Goal: Transaction & Acquisition: Purchase product/service

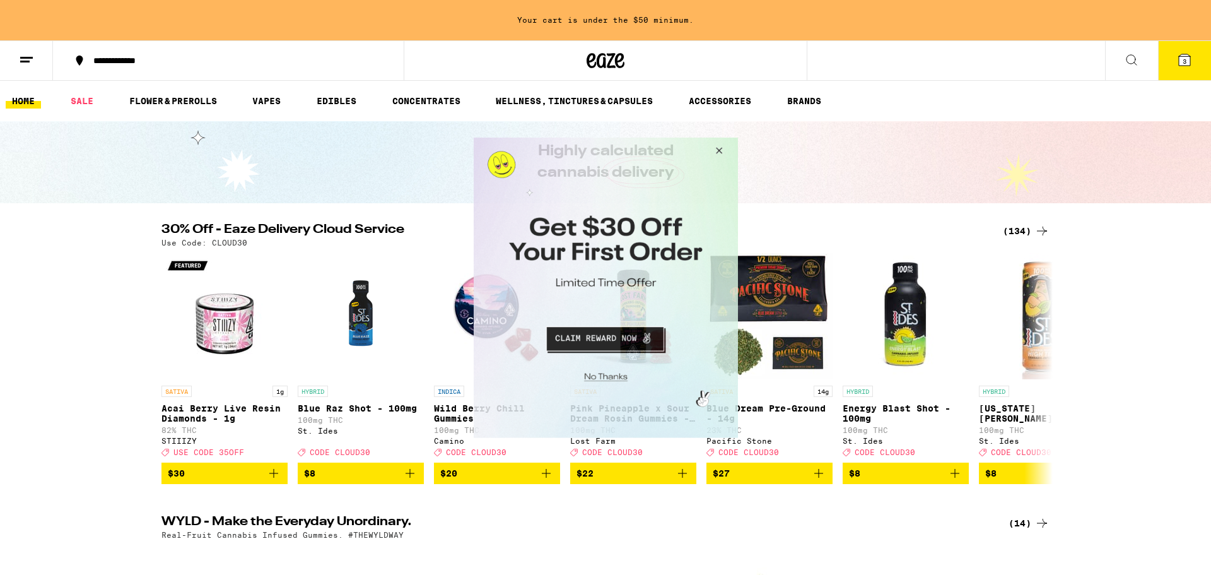
click at [718, 149] on button "Close Modal" at bounding box center [716, 152] width 34 height 30
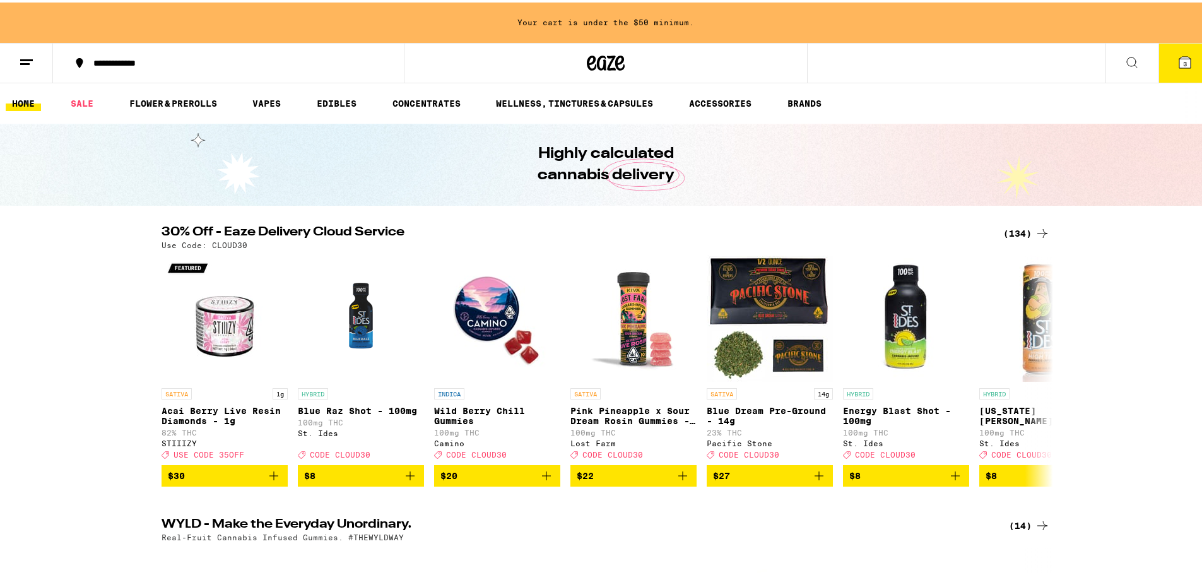
click at [1038, 230] on icon at bounding box center [1041, 230] width 15 height 15
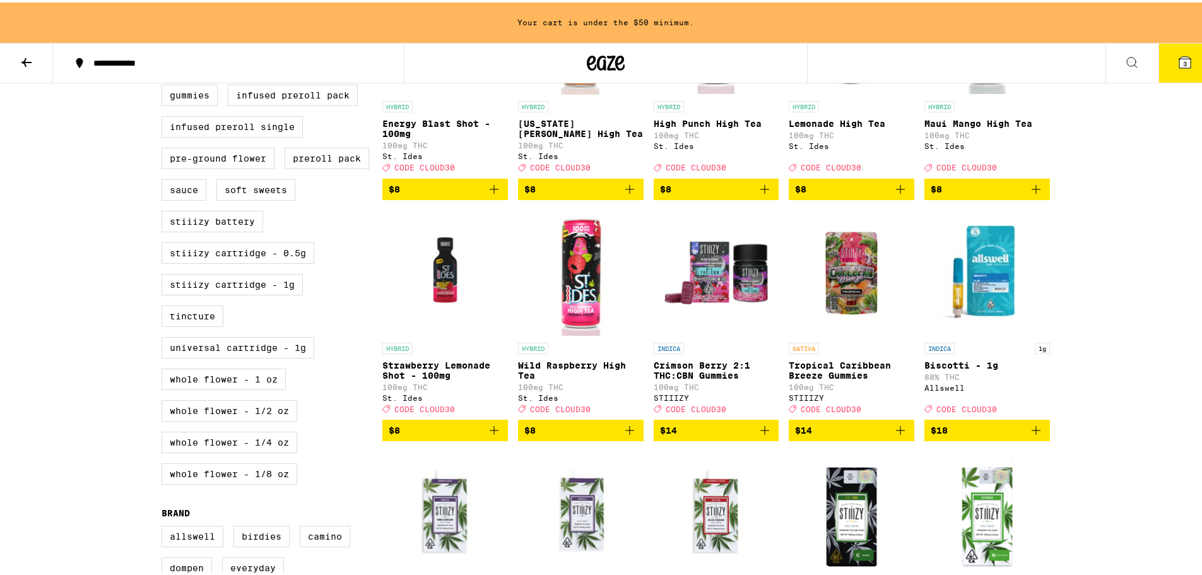
scroll to position [505, 0]
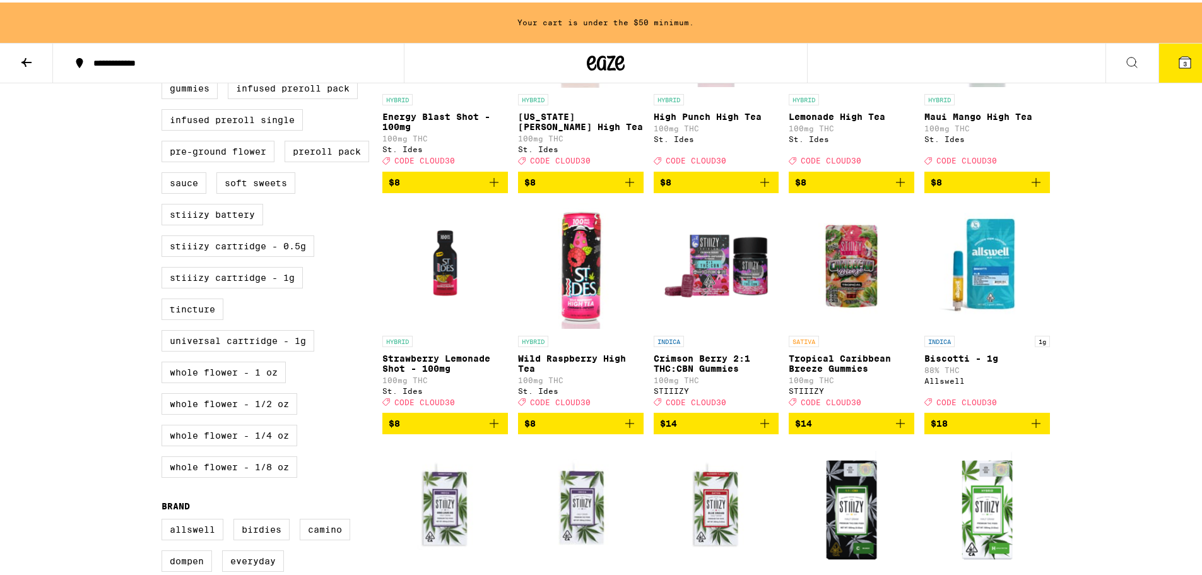
click at [850, 371] on p "Tropical Caribbean Breeze Gummies" at bounding box center [851, 361] width 126 height 20
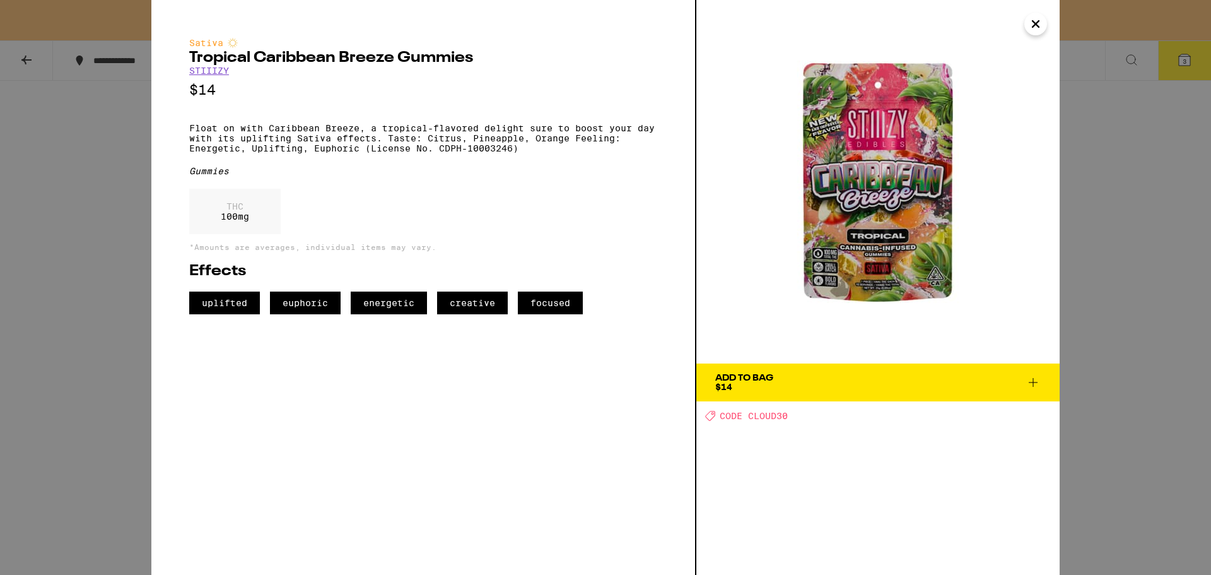
click at [1039, 21] on icon "Close" at bounding box center [1035, 24] width 6 height 6
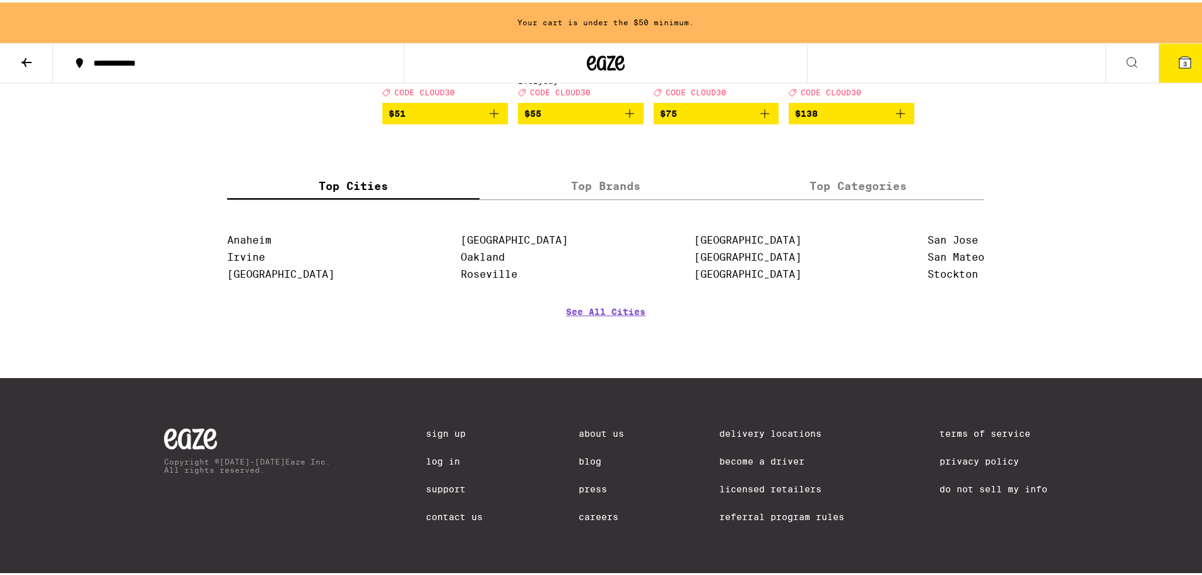
scroll to position [6559, 0]
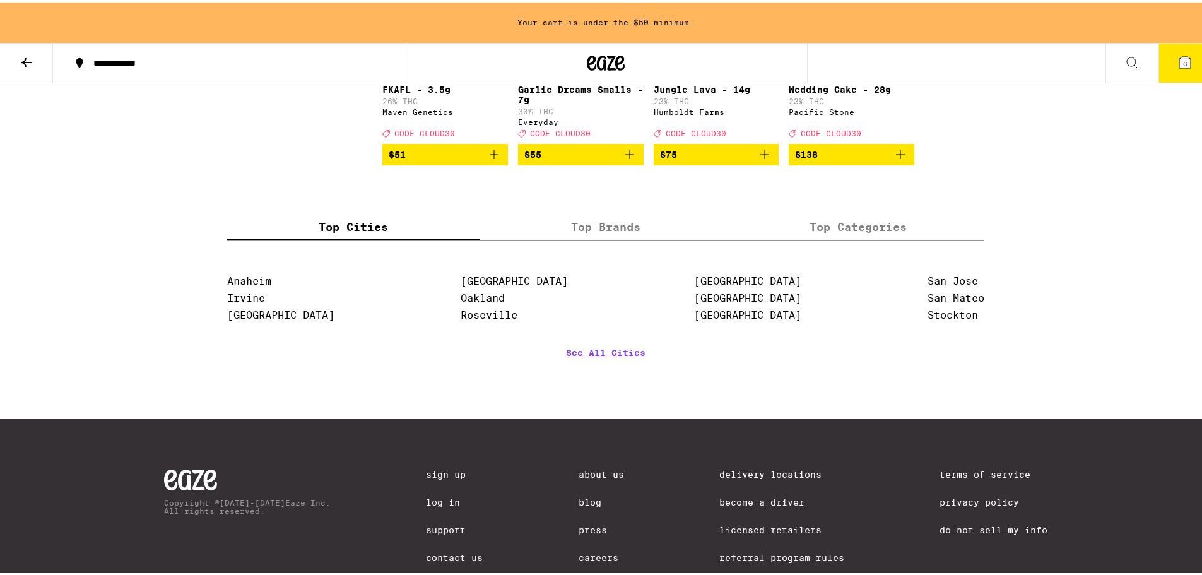
click at [1183, 61] on span "3" at bounding box center [1185, 61] width 4 height 8
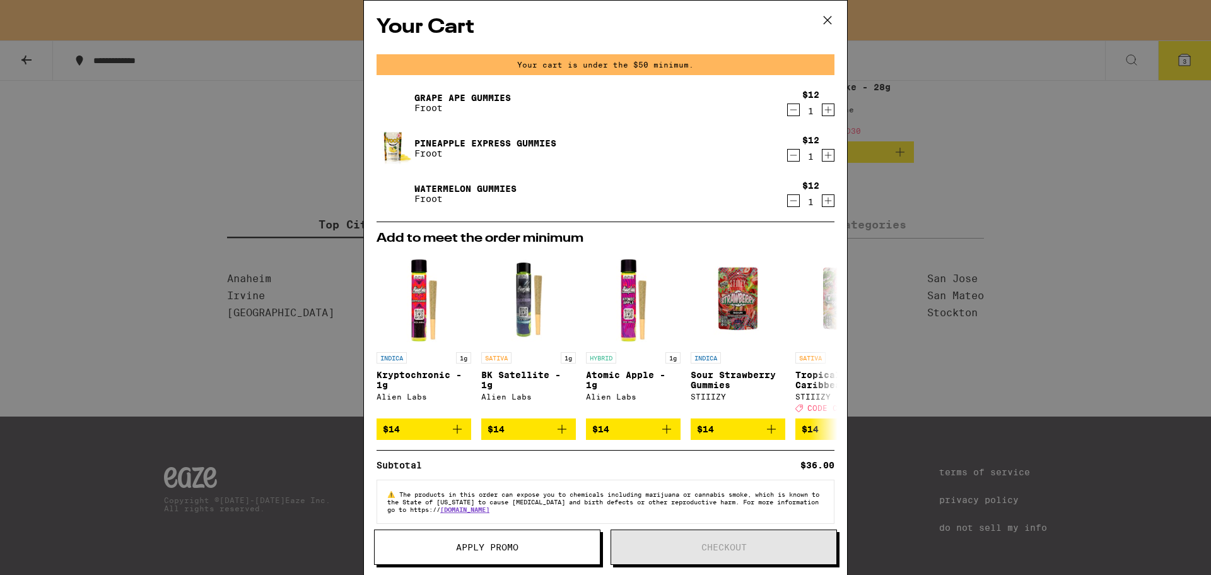
click at [830, 18] on icon at bounding box center [828, 20] width 8 height 8
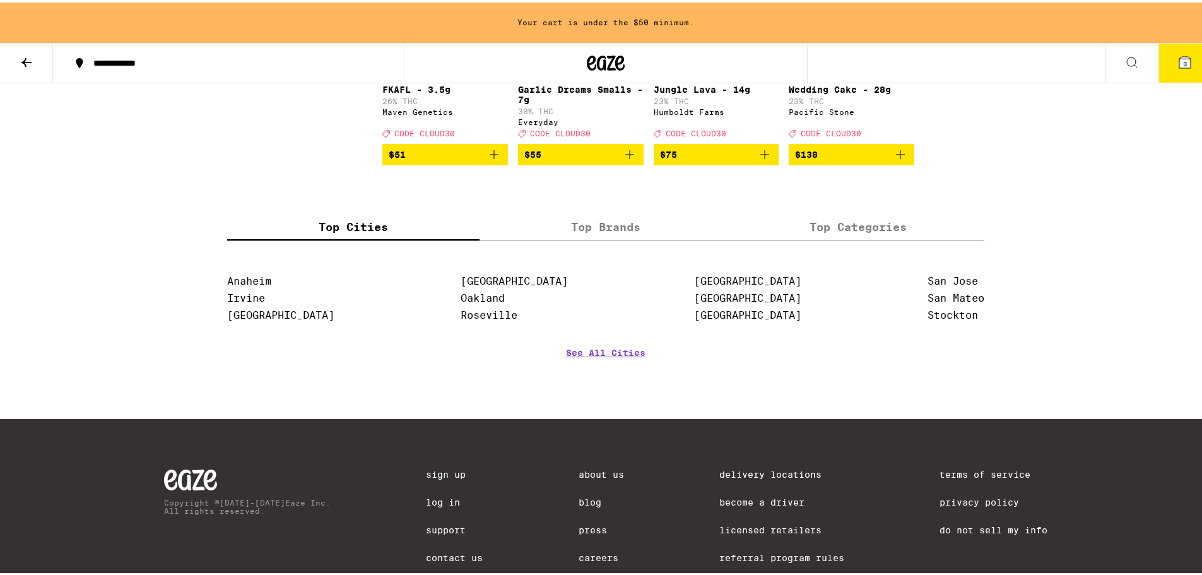
click at [24, 56] on icon at bounding box center [26, 59] width 15 height 15
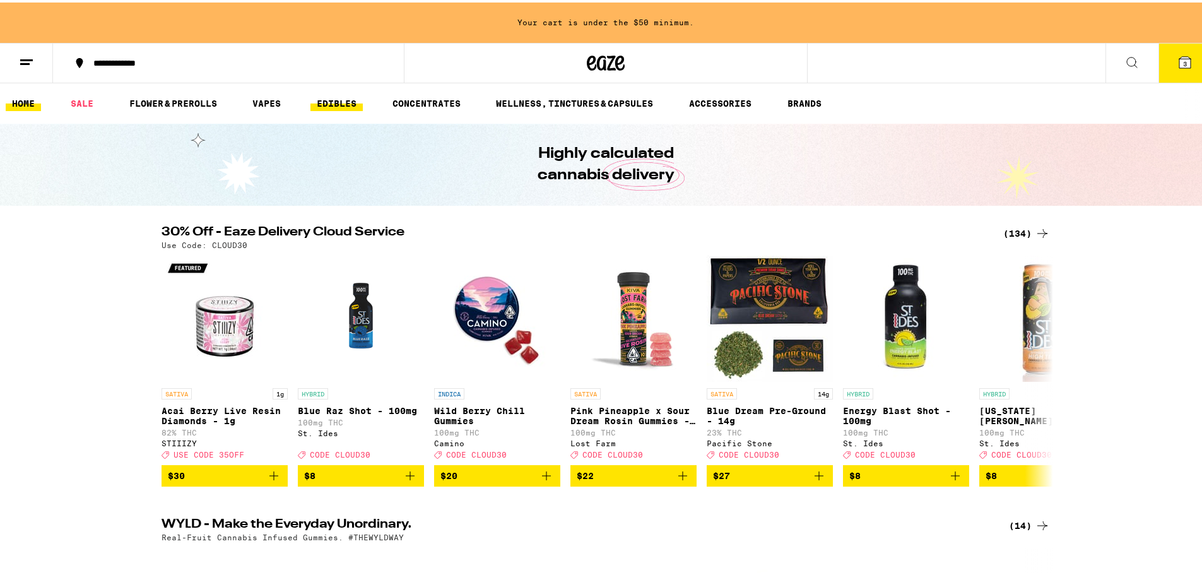
click at [339, 100] on link "EDIBLES" at bounding box center [336, 100] width 52 height 15
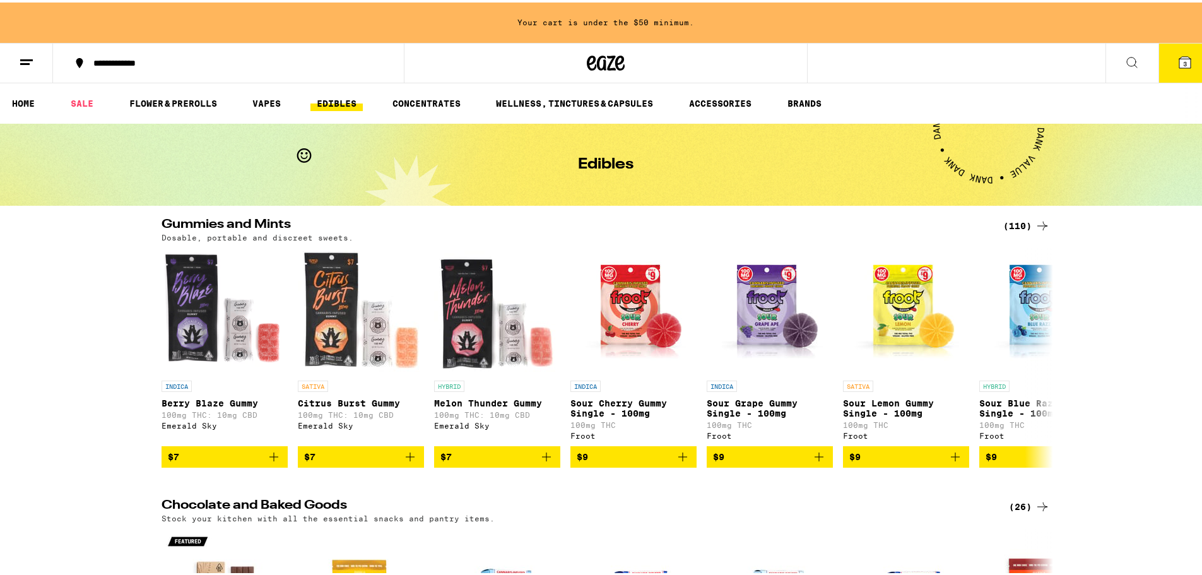
click at [1012, 221] on div "(110)" at bounding box center [1026, 223] width 47 height 15
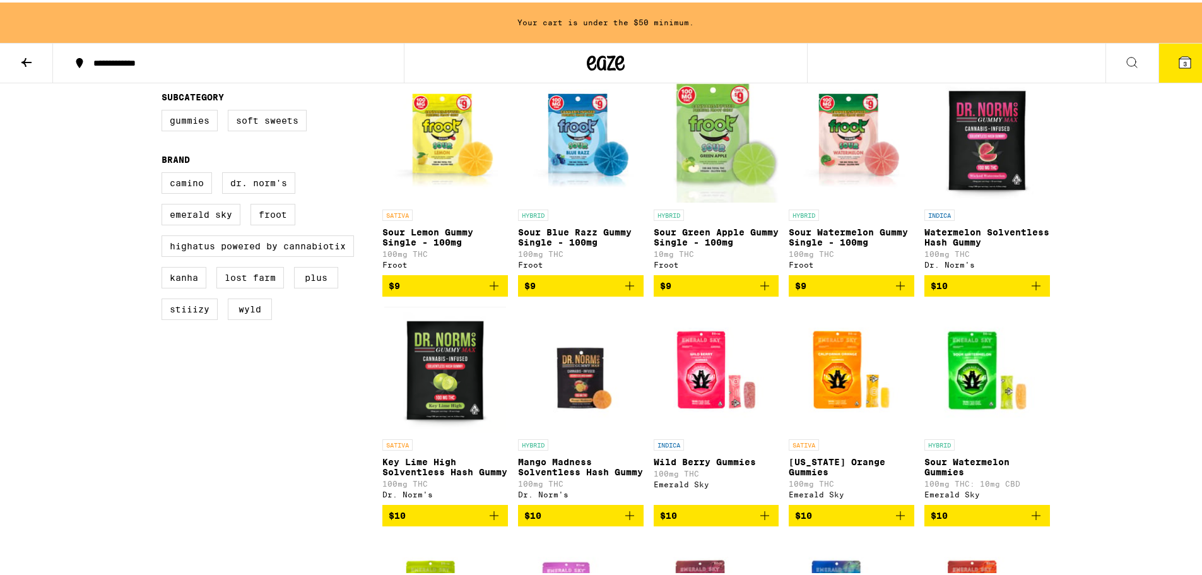
scroll to position [189, 0]
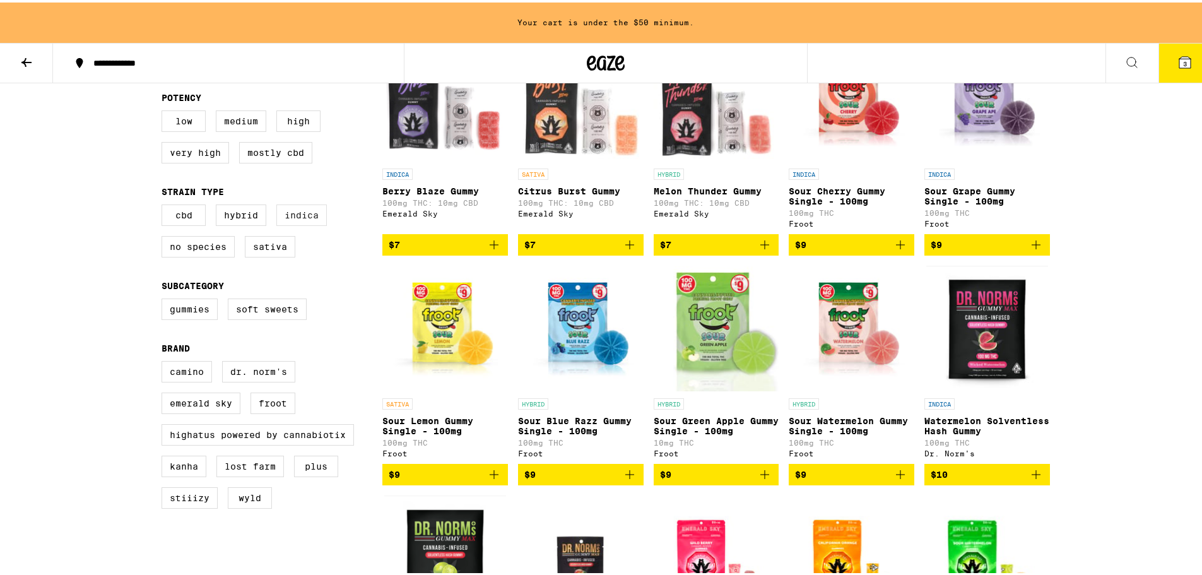
click at [290, 217] on label "Indica" at bounding box center [301, 212] width 50 height 21
click at [165, 204] on input "Indica" at bounding box center [164, 204] width 1 height 1
checkbox input "true"
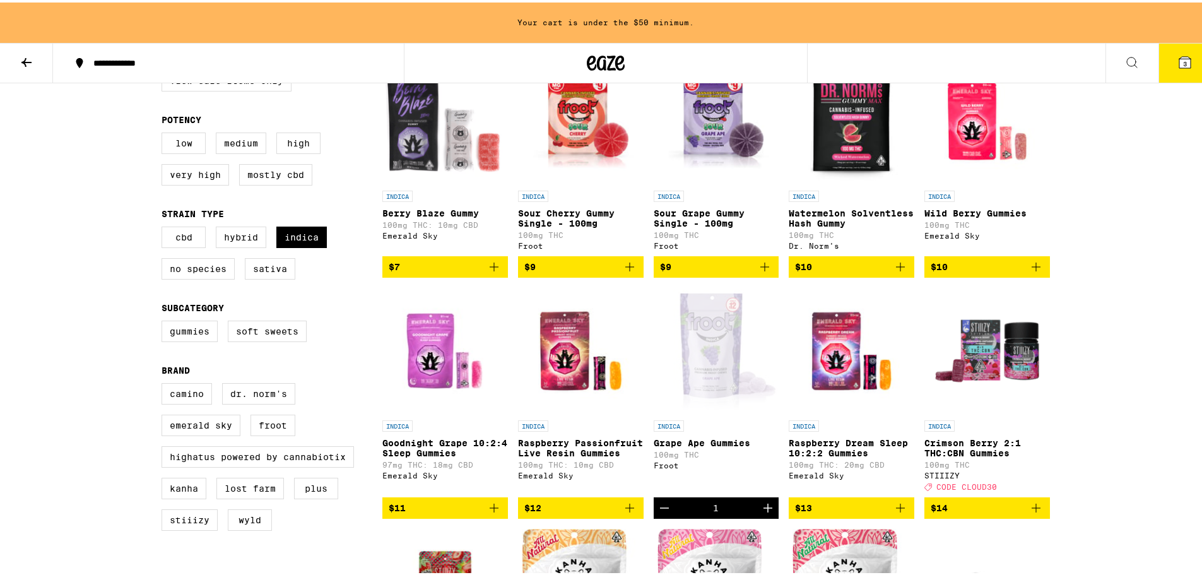
scroll to position [189, 0]
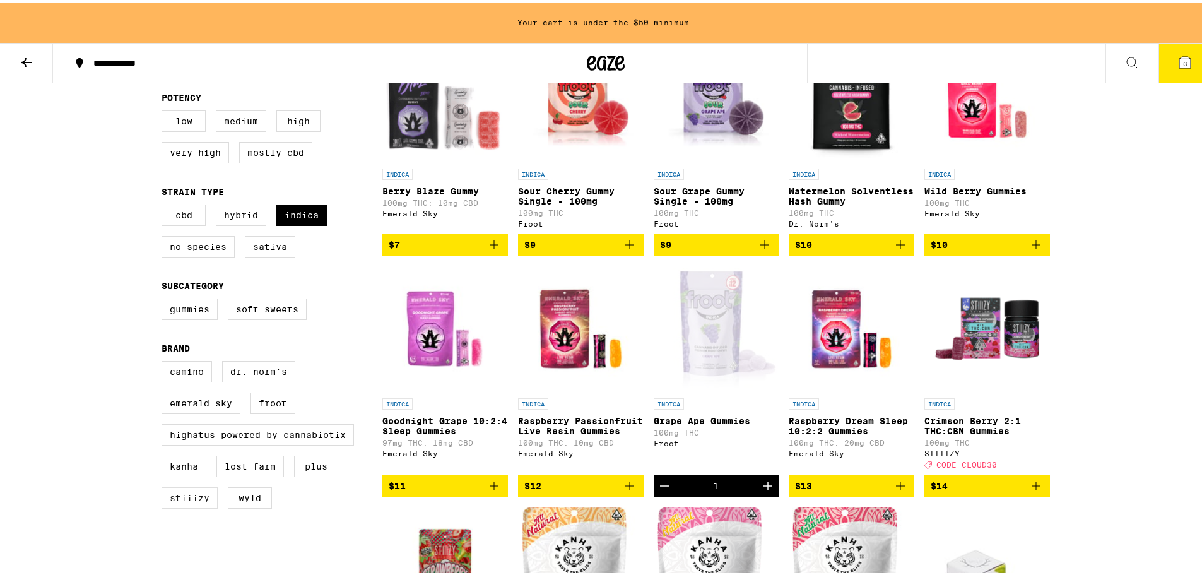
click at [177, 506] on label "STIIIZY" at bounding box center [189, 494] width 56 height 21
click at [165, 361] on input "STIIIZY" at bounding box center [164, 360] width 1 height 1
checkbox input "true"
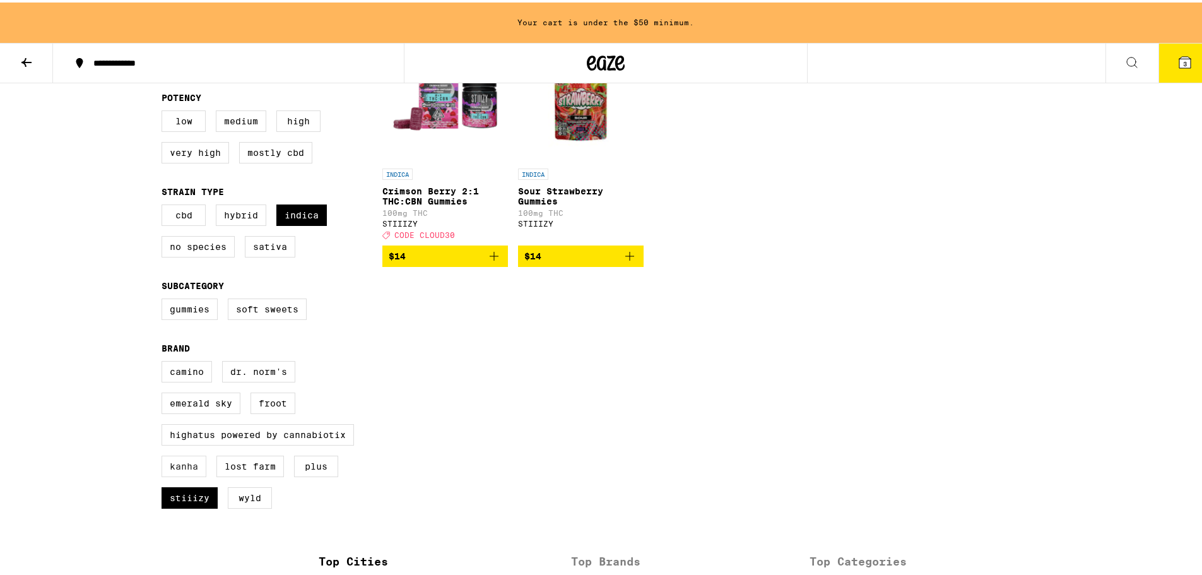
click at [174, 474] on label "Kanha" at bounding box center [183, 463] width 45 height 21
click at [165, 361] on input "Kanha" at bounding box center [164, 360] width 1 height 1
checkbox input "true"
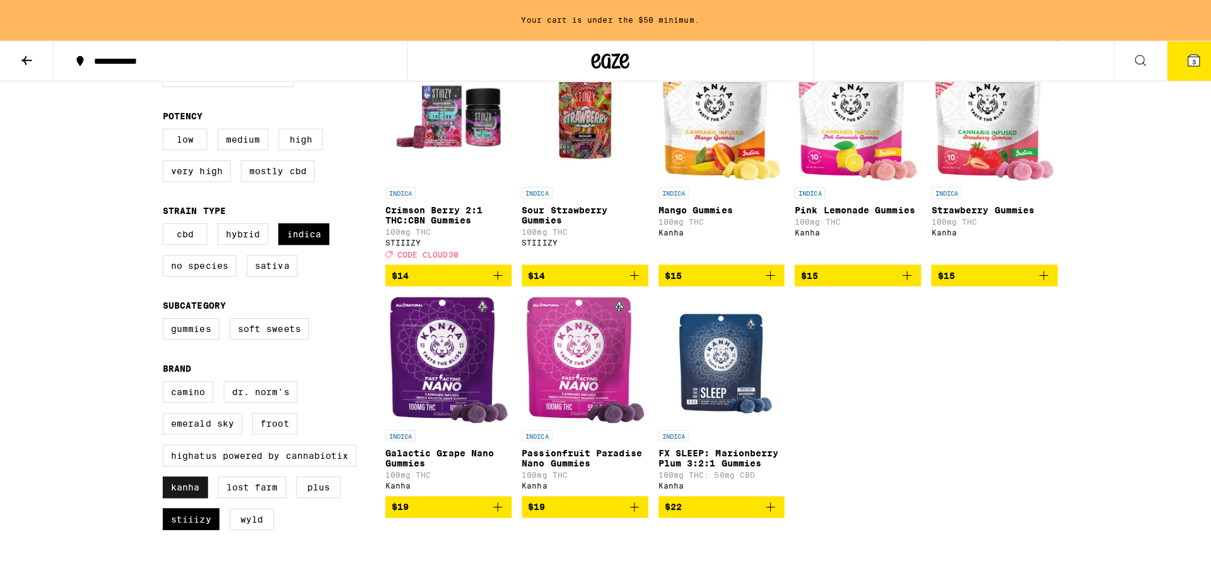
scroll to position [189, 0]
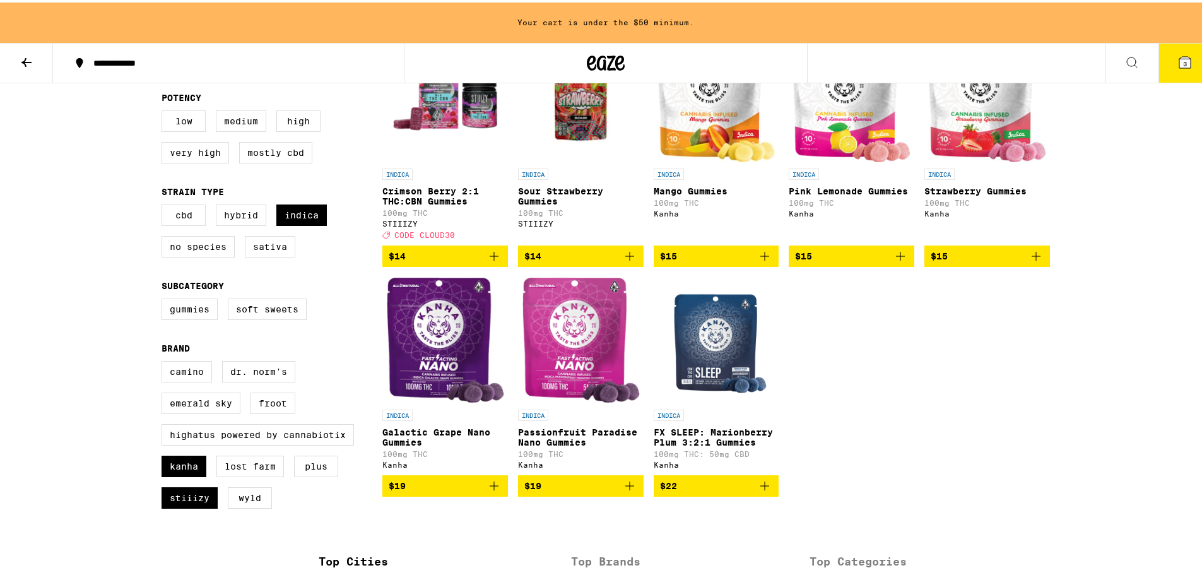
click at [1183, 60] on span "3" at bounding box center [1185, 61] width 4 height 8
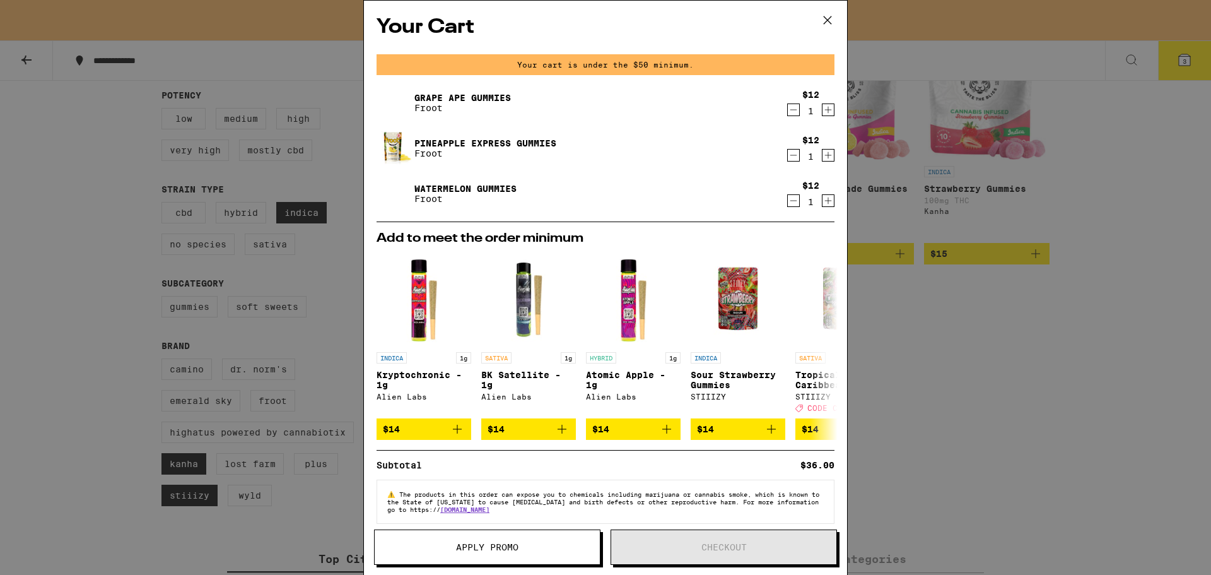
click at [436, 184] on link "Watermelon Gummies" at bounding box center [465, 189] width 102 height 10
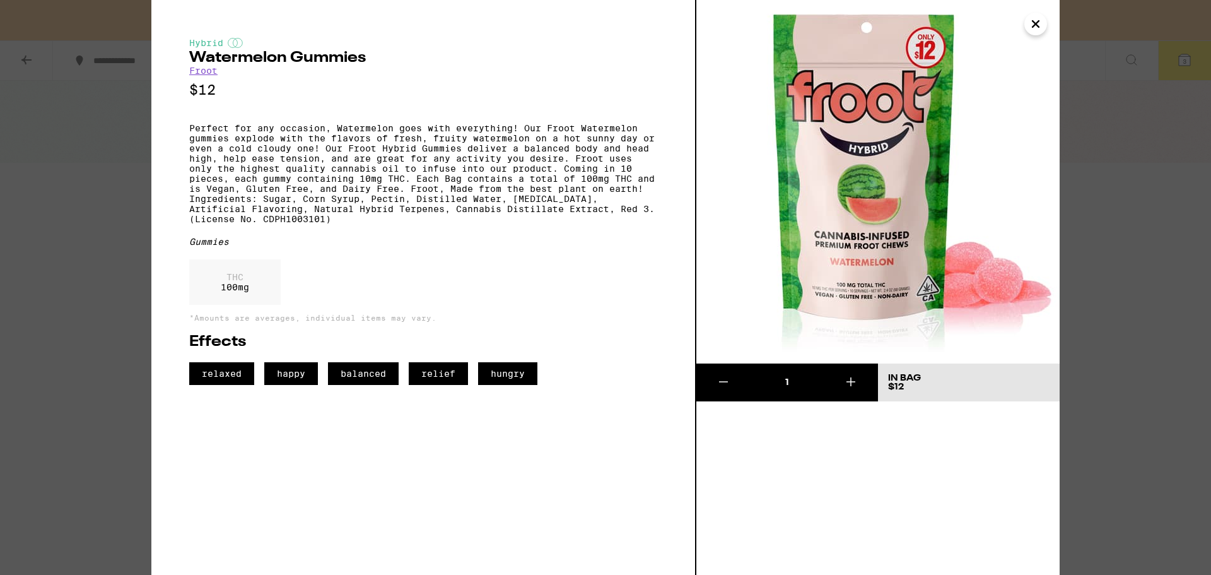
click at [1037, 23] on icon "Close" at bounding box center [1035, 24] width 6 height 6
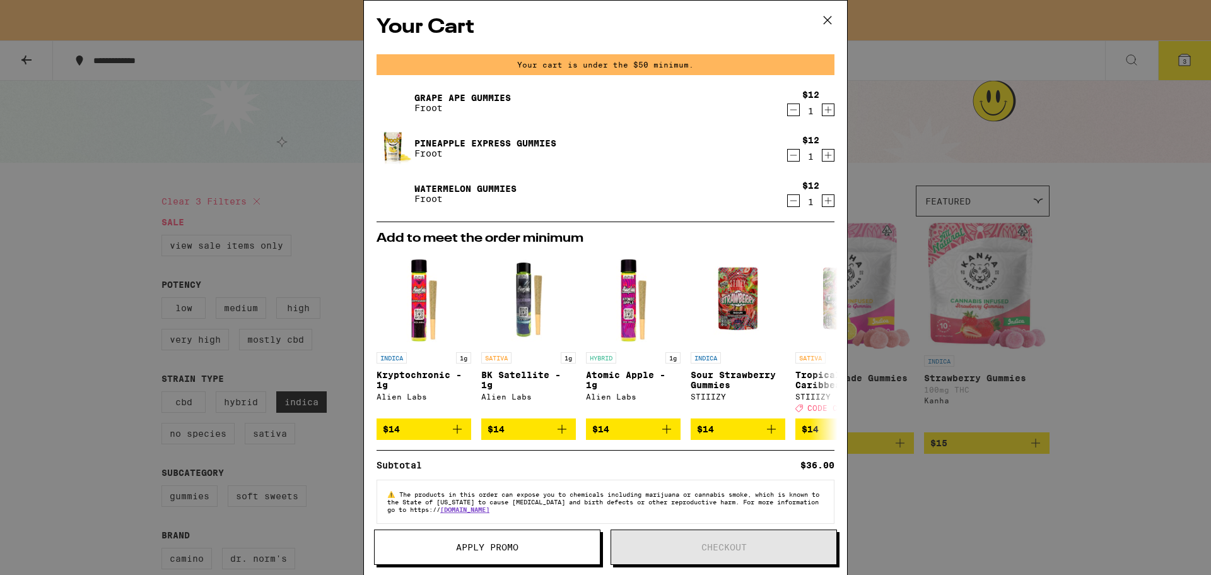
click at [827, 19] on icon at bounding box center [827, 20] width 19 height 19
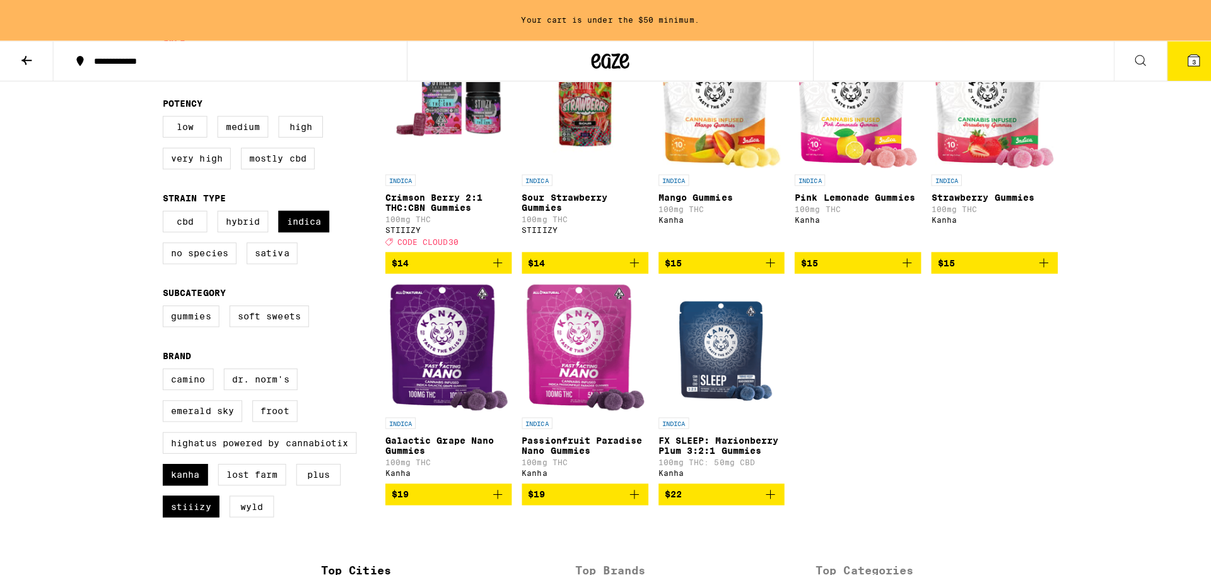
scroll to position [315, 0]
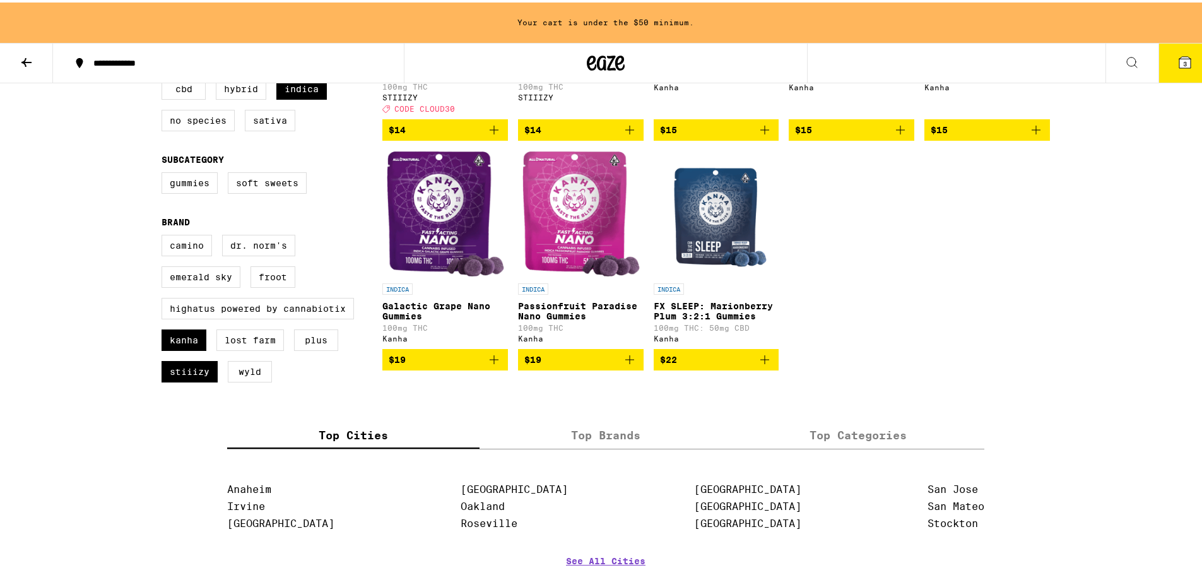
click at [707, 244] on img "Open page for FX SLEEP: Marionberry Plum 3:2:1 Gummies from Kanha" at bounding box center [716, 211] width 105 height 126
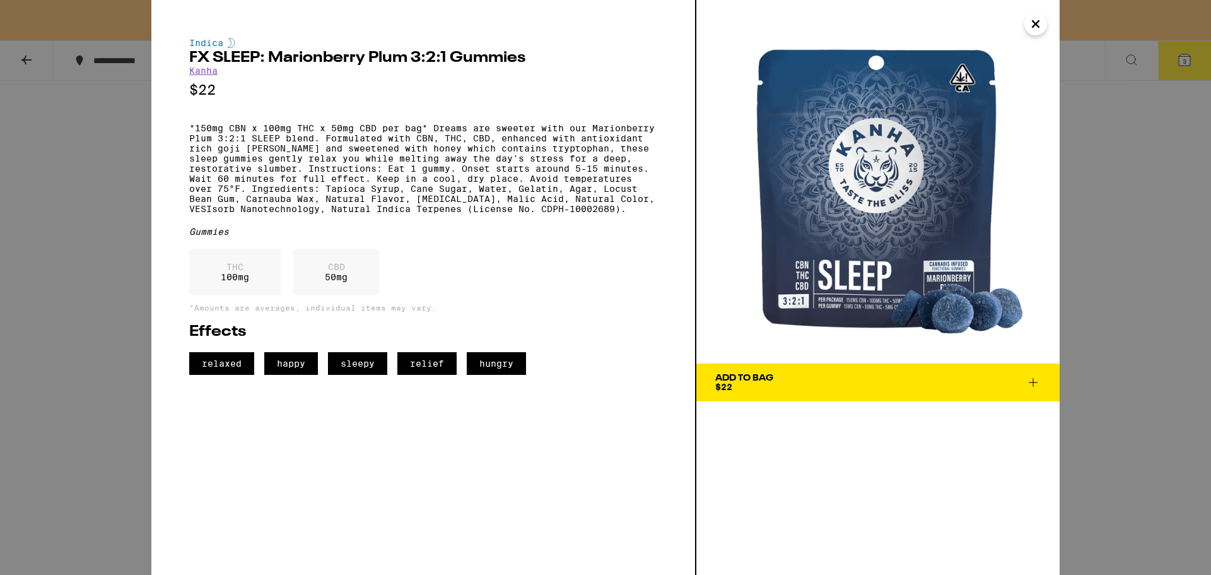
click at [870, 382] on span "Add To Bag $22" at bounding box center [877, 382] width 325 height 18
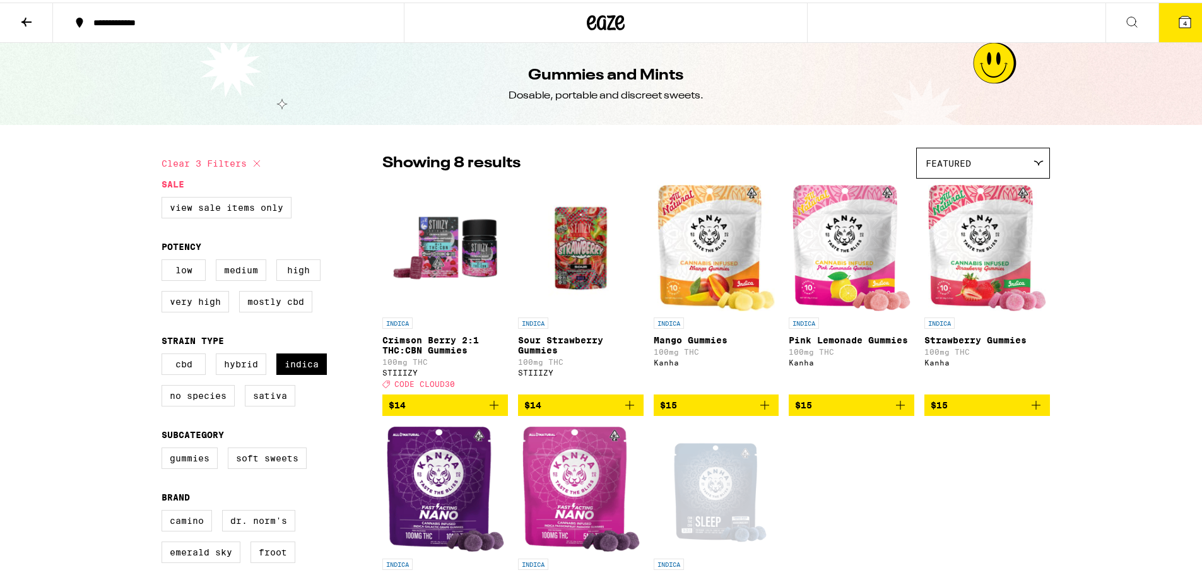
click at [1183, 21] on span "4" at bounding box center [1185, 21] width 4 height 8
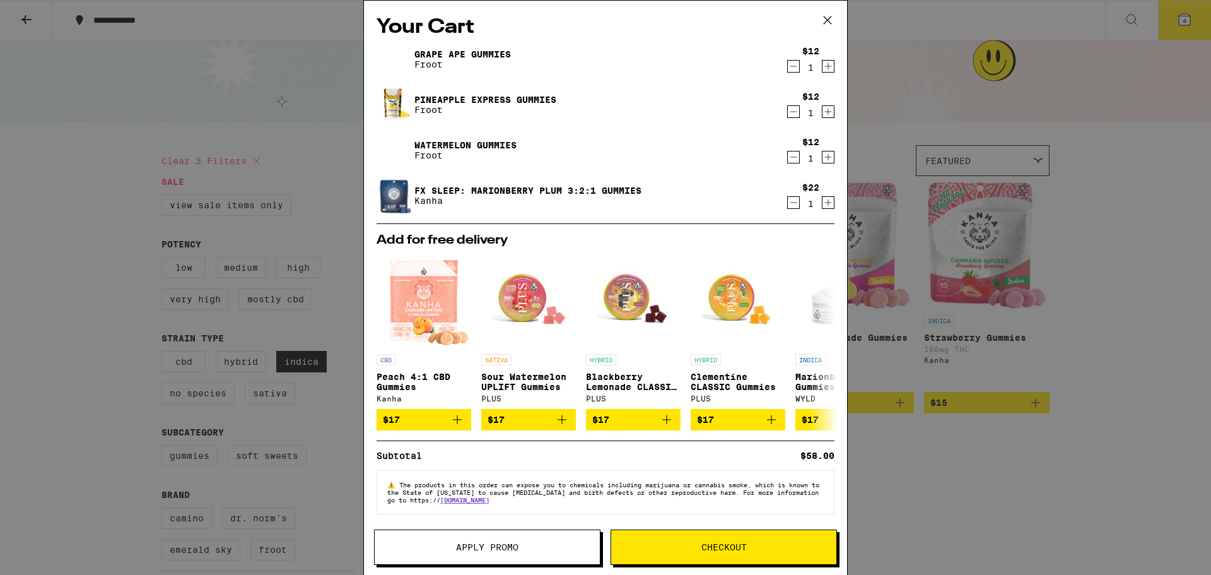
click at [825, 19] on icon at bounding box center [827, 20] width 19 height 19
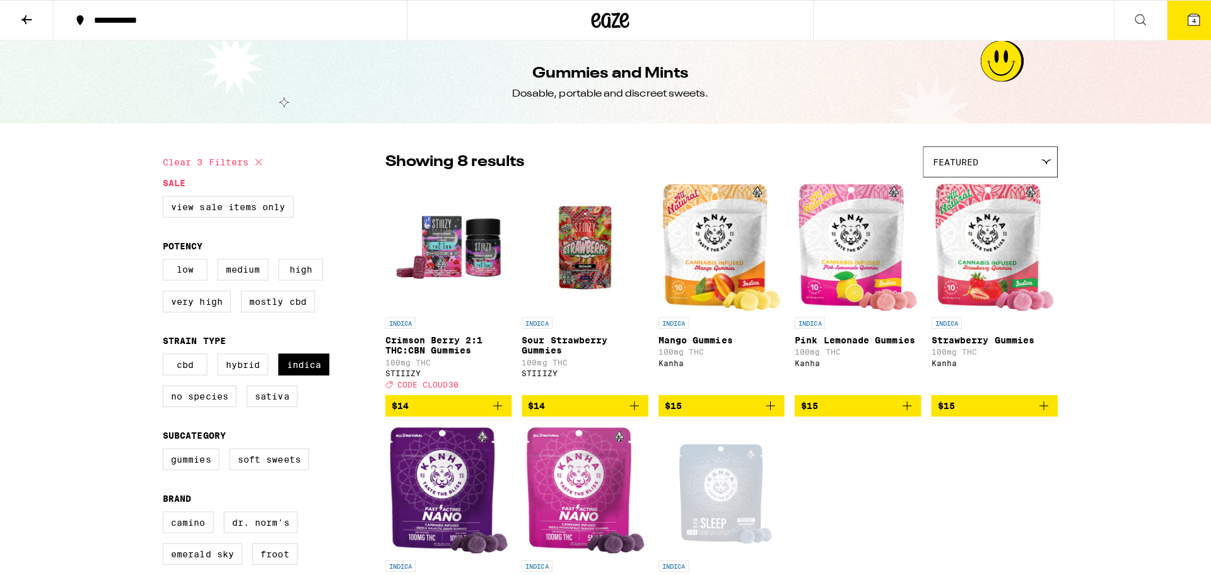
scroll to position [126, 0]
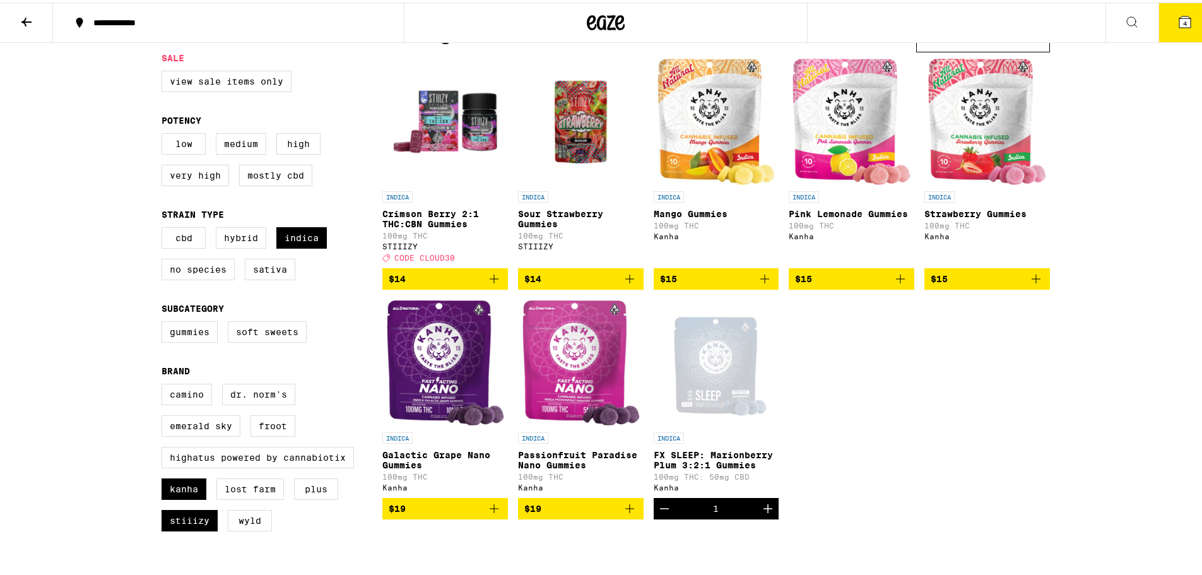
click at [564, 513] on span "$19" at bounding box center [580, 505] width 113 height 15
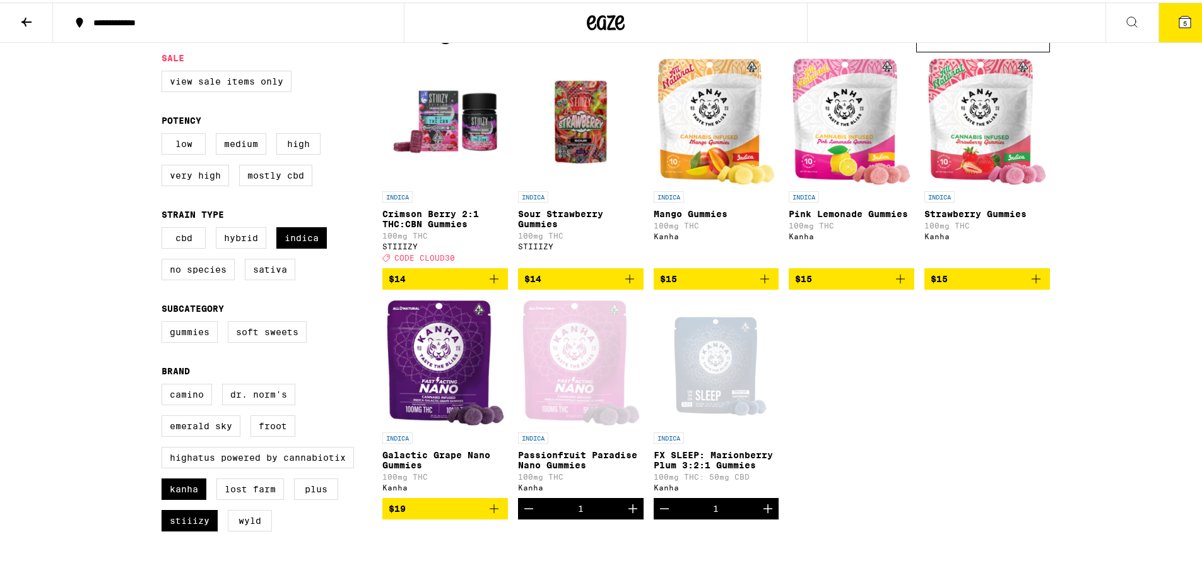
click at [1181, 14] on icon at bounding box center [1184, 19] width 15 height 15
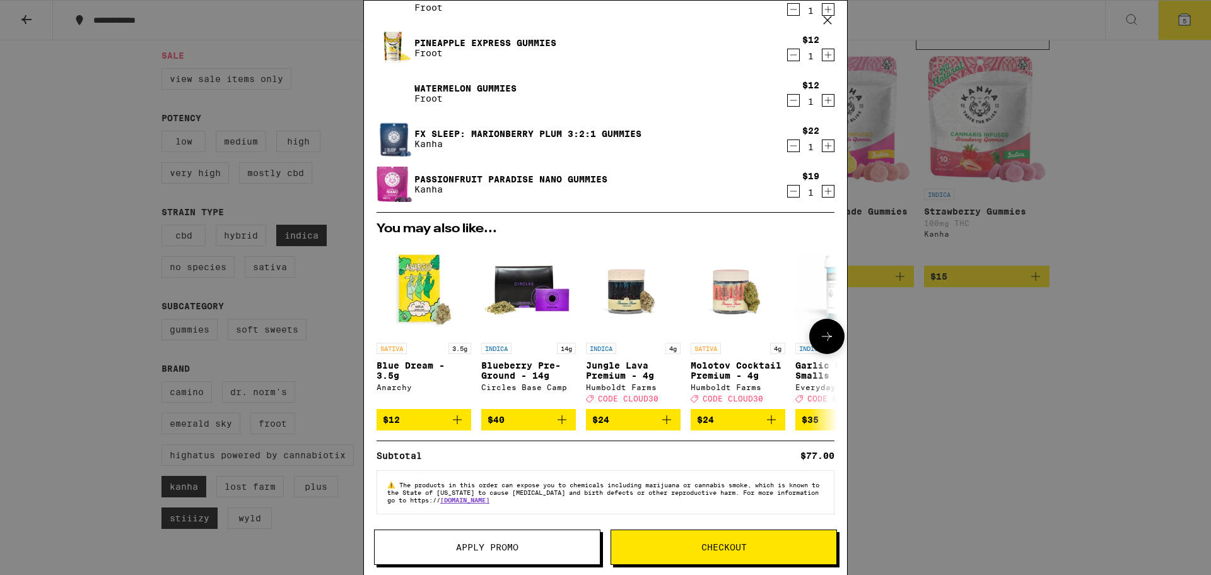
scroll to position [66, 0]
click at [535, 546] on span "Apply Promo" at bounding box center [487, 546] width 225 height 9
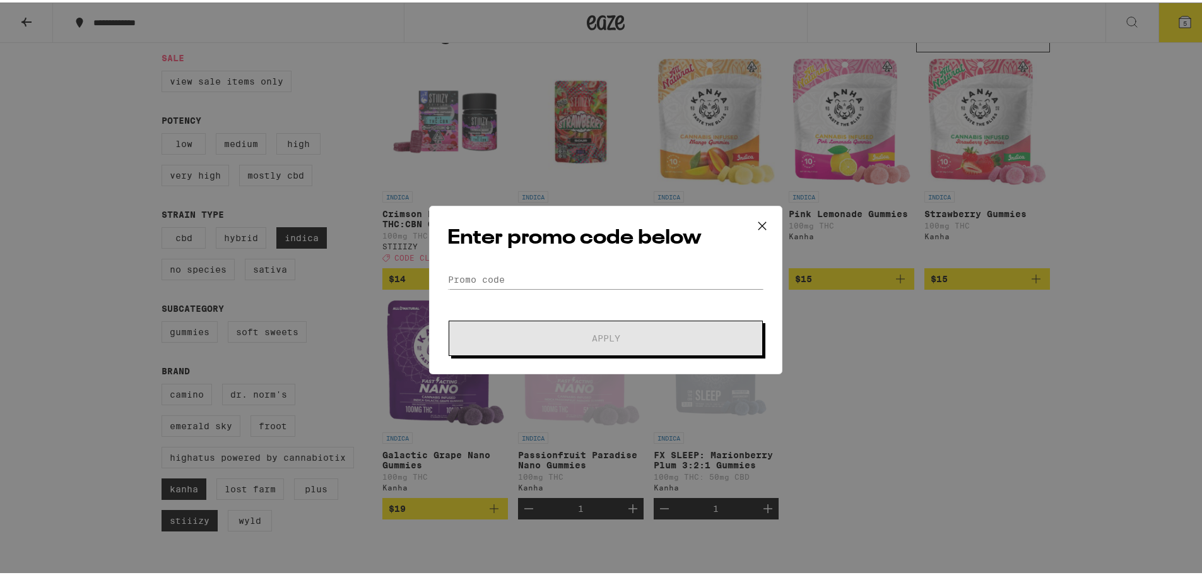
click at [757, 226] on icon at bounding box center [761, 223] width 19 height 19
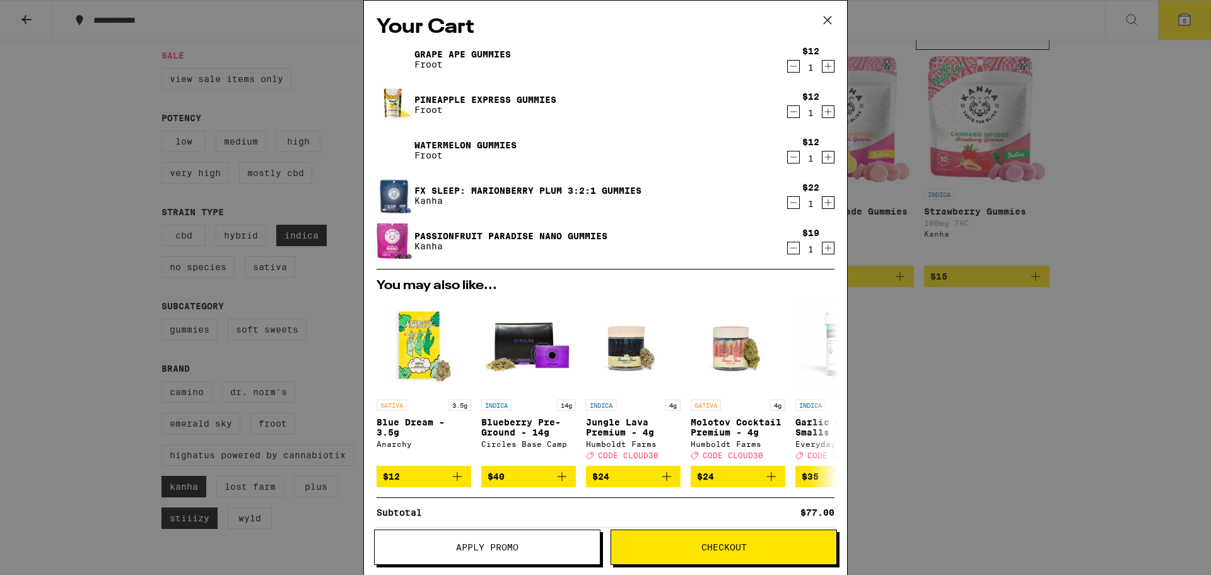
click at [723, 545] on span "Checkout" at bounding box center [723, 546] width 45 height 9
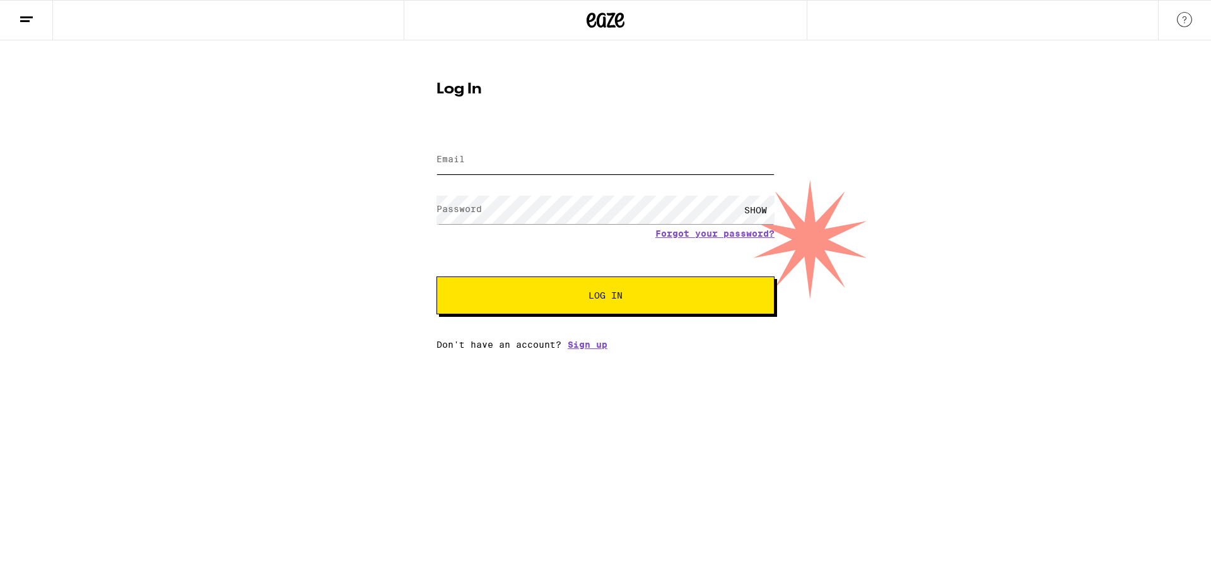
click at [506, 159] on input "Email" at bounding box center [605, 160] width 338 height 28
type input "tmr4now@aol.com"
click at [604, 299] on span "Log In" at bounding box center [605, 295] width 34 height 9
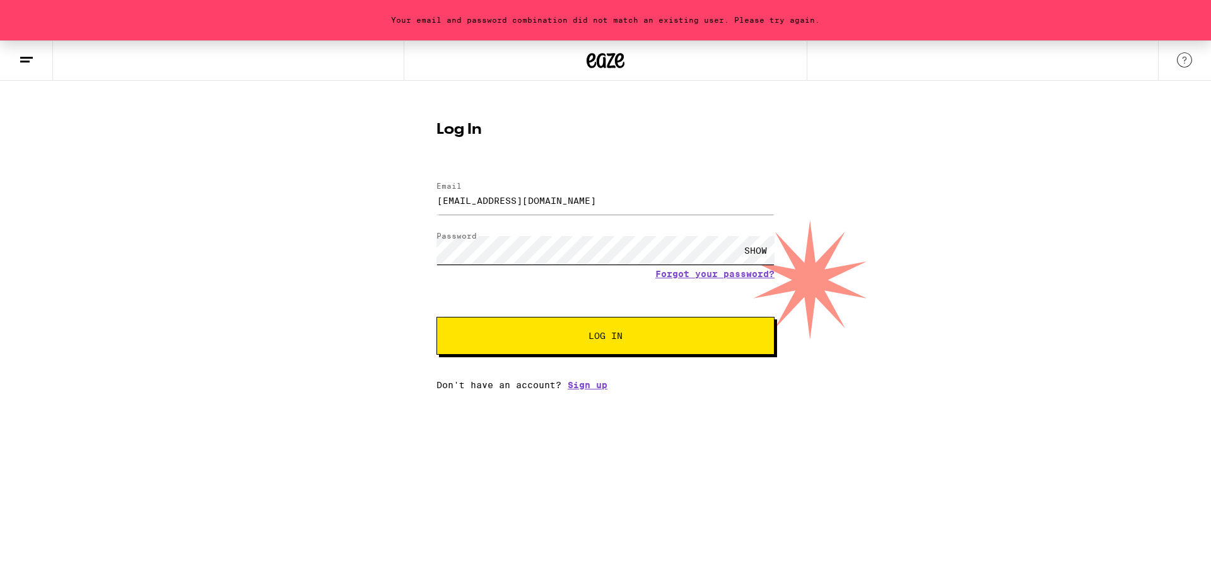
click at [307, 279] on div "Your email and password combination did not match an existing user. Please try …" at bounding box center [605, 214] width 1211 height 349
click at [588, 330] on button "Log In" at bounding box center [605, 336] width 338 height 38
click at [758, 248] on div "SHOW" at bounding box center [756, 250] width 38 height 28
click at [614, 339] on span "Log In" at bounding box center [605, 335] width 34 height 9
click at [704, 271] on link "Forgot your password?" at bounding box center [714, 274] width 119 height 10
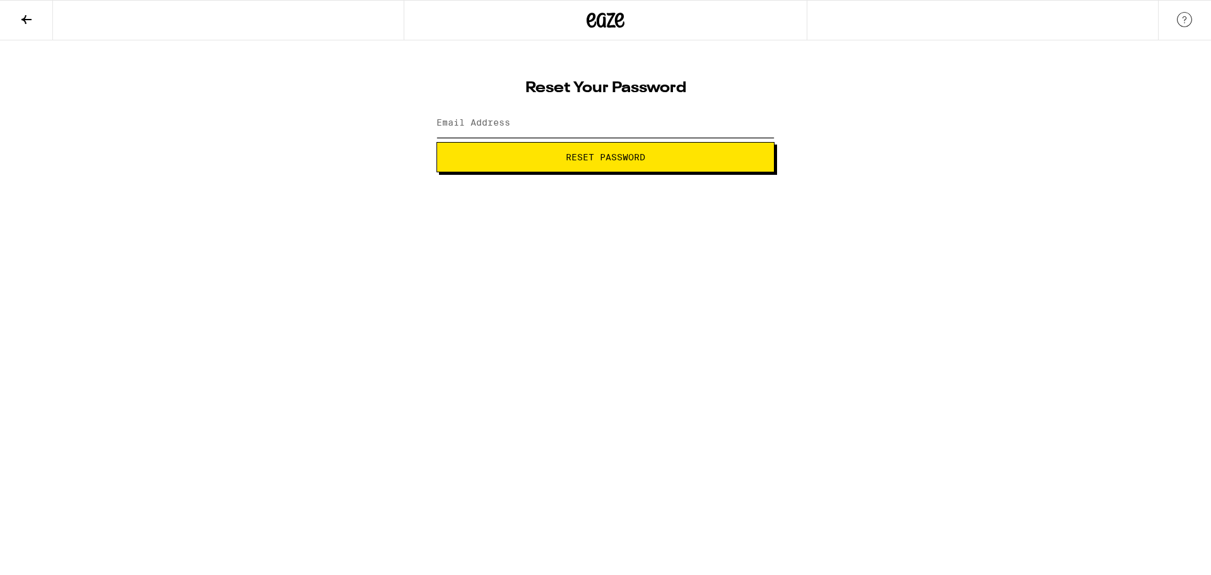
click at [509, 117] on input "Email Address" at bounding box center [605, 123] width 338 height 28
type input "tmr4now@aol.com"
click at [588, 161] on span "Reset Password" at bounding box center [605, 157] width 79 height 9
click at [472, 121] on label "New password" at bounding box center [470, 122] width 68 height 10
click at [606, 158] on span "Submit" at bounding box center [605, 157] width 34 height 9
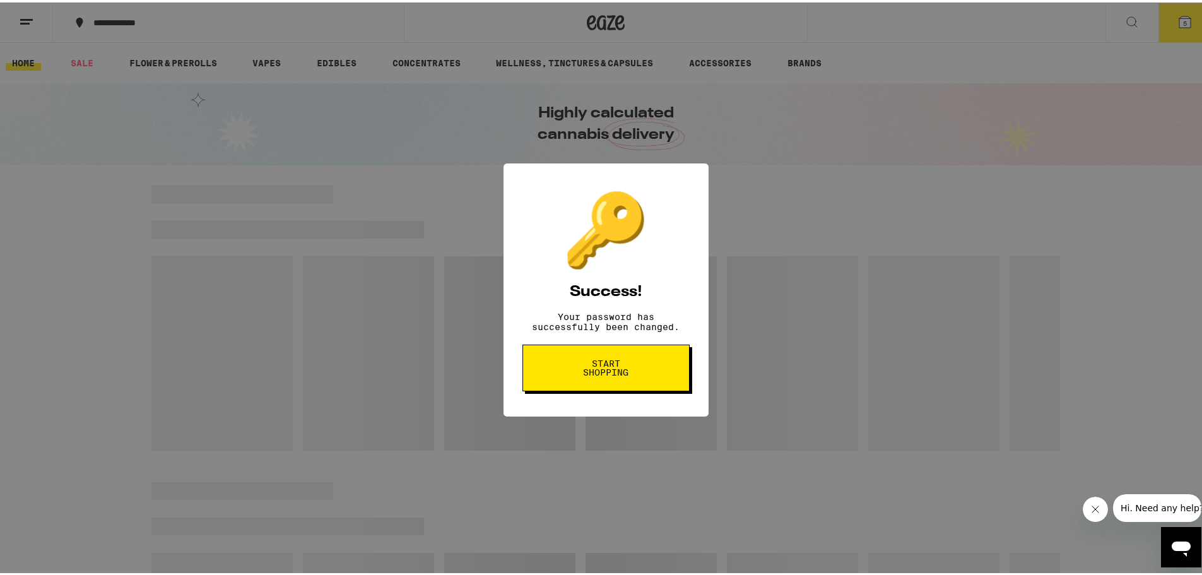
click at [633, 363] on button "Start shopping" at bounding box center [605, 365] width 167 height 47
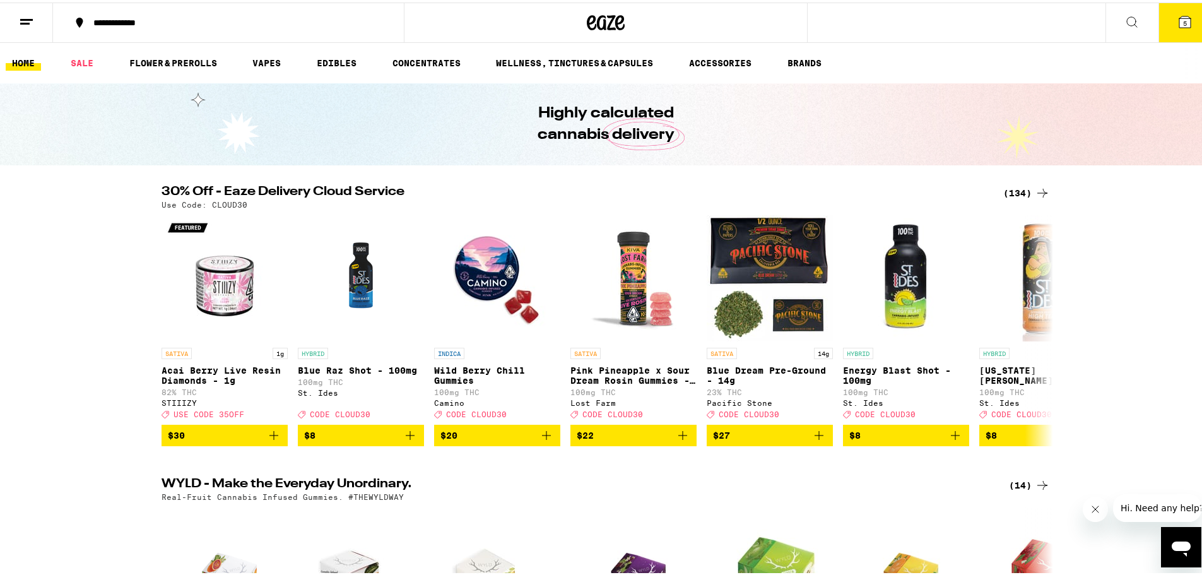
click at [1179, 17] on icon at bounding box center [1184, 19] width 11 height 11
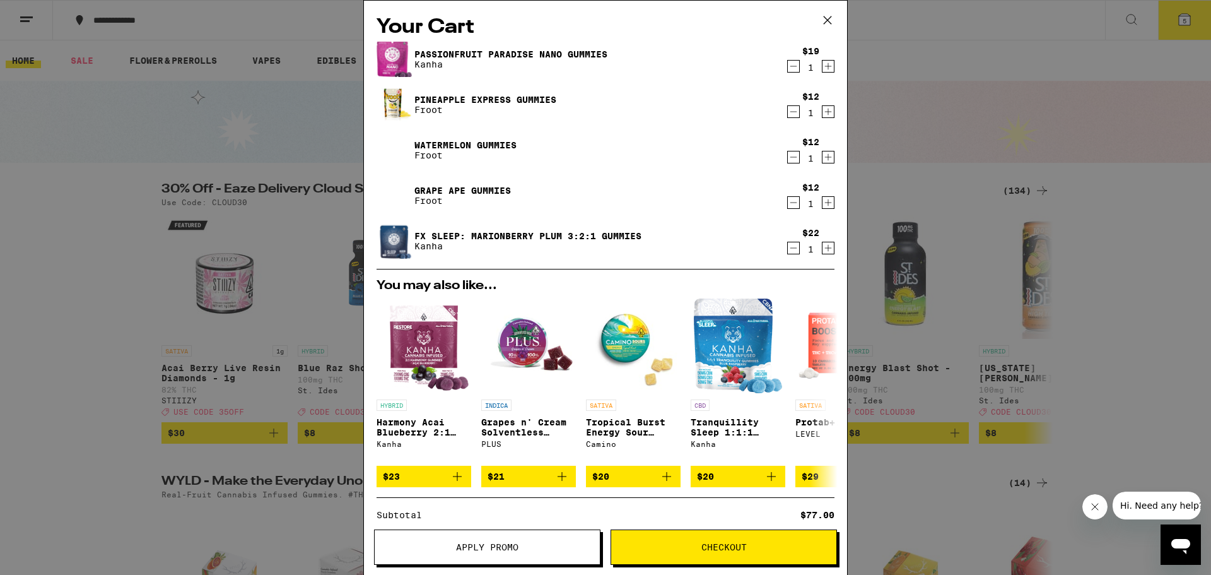
click at [826, 21] on icon at bounding box center [827, 20] width 19 height 19
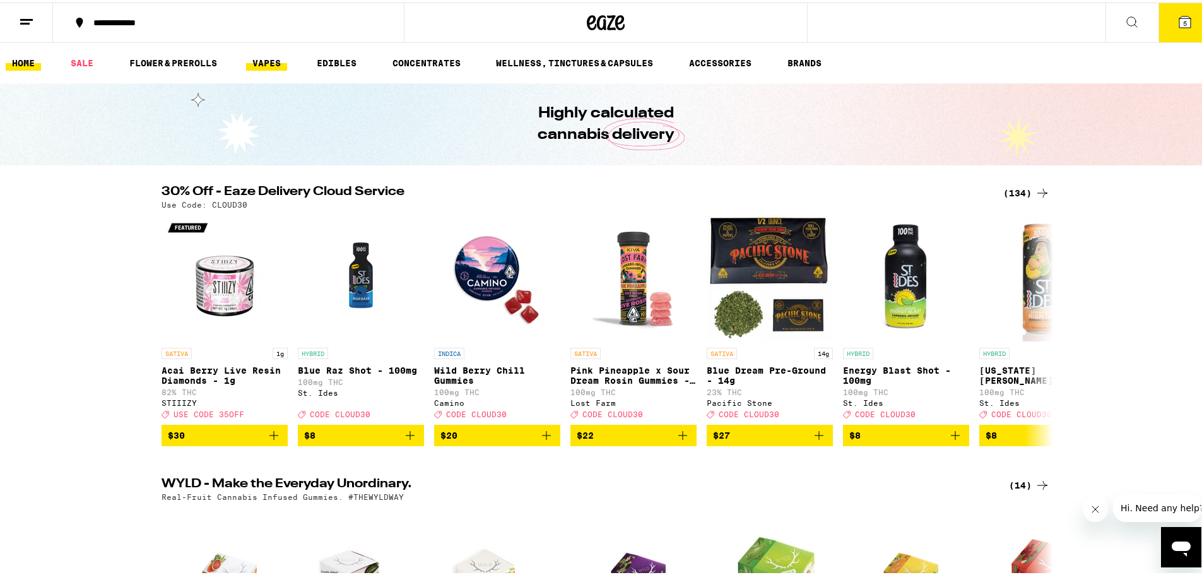
click at [273, 56] on link "VAPES" at bounding box center [266, 60] width 41 height 15
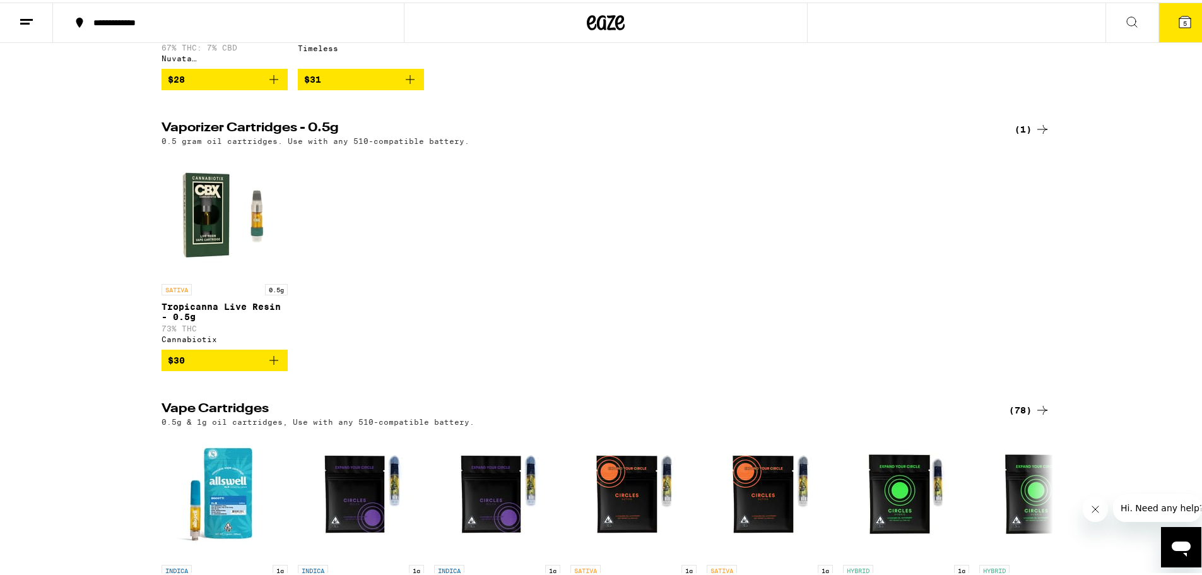
scroll to position [485, 0]
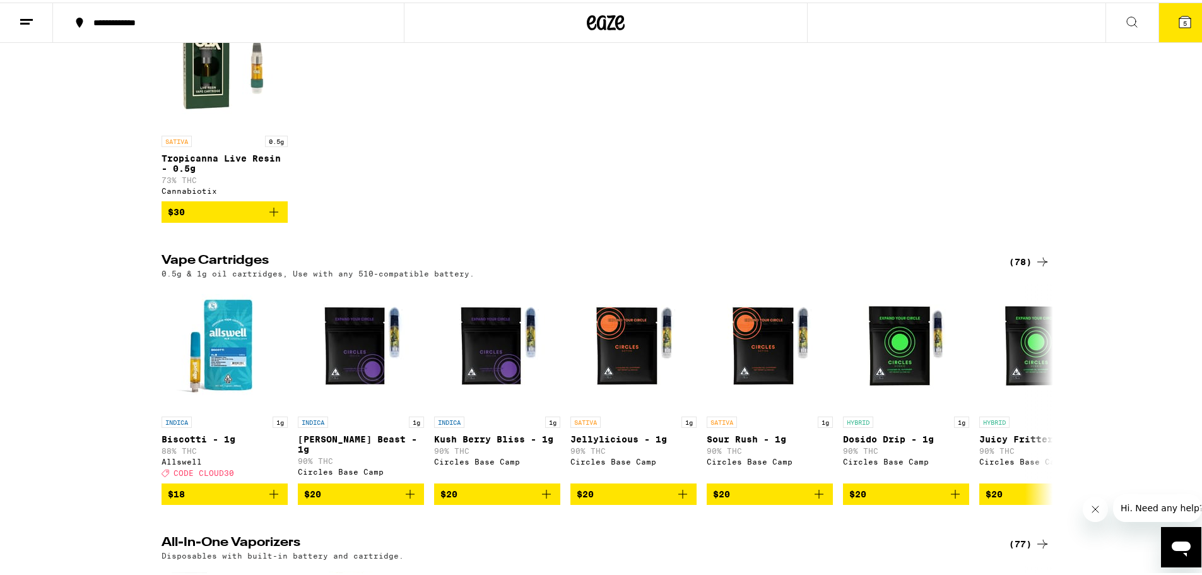
click at [1019, 267] on div "(78)" at bounding box center [1029, 259] width 41 height 15
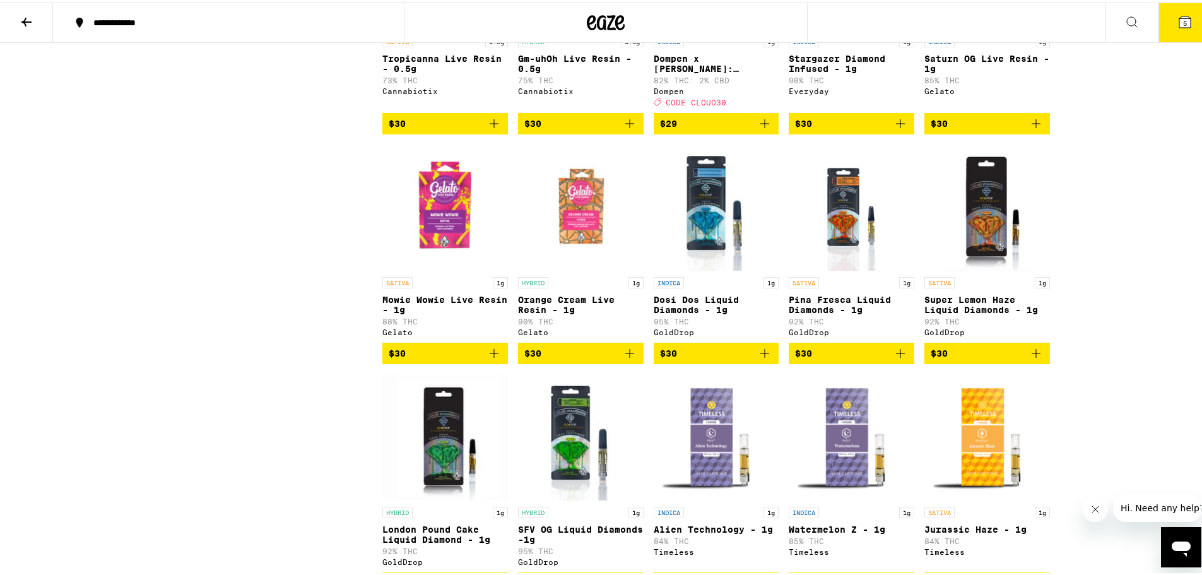
scroll to position [1251, 0]
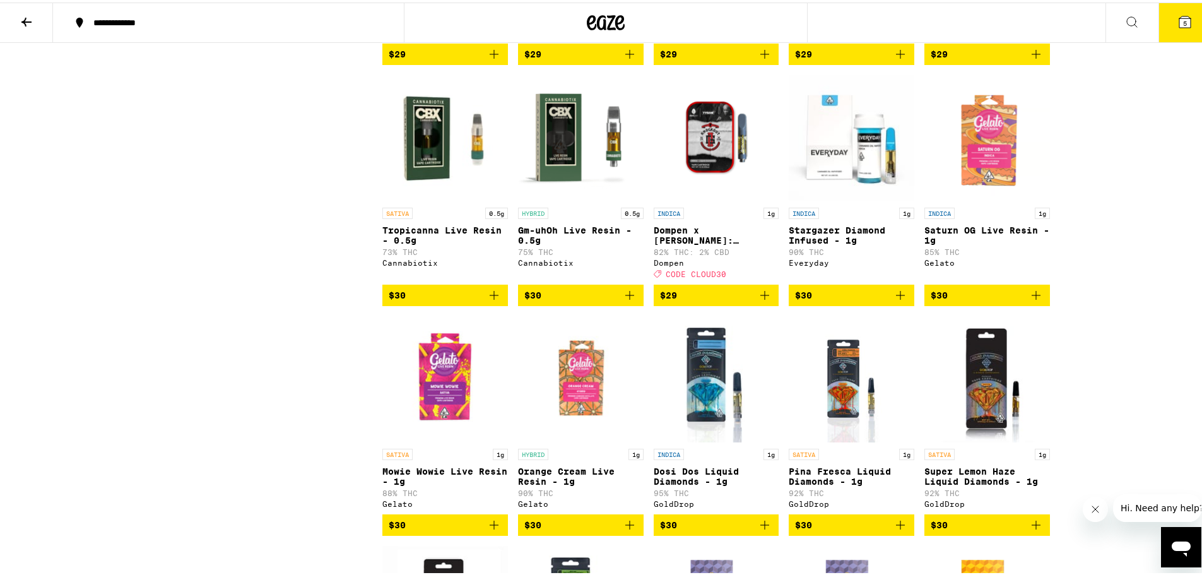
click at [29, 19] on icon at bounding box center [26, 19] width 10 height 9
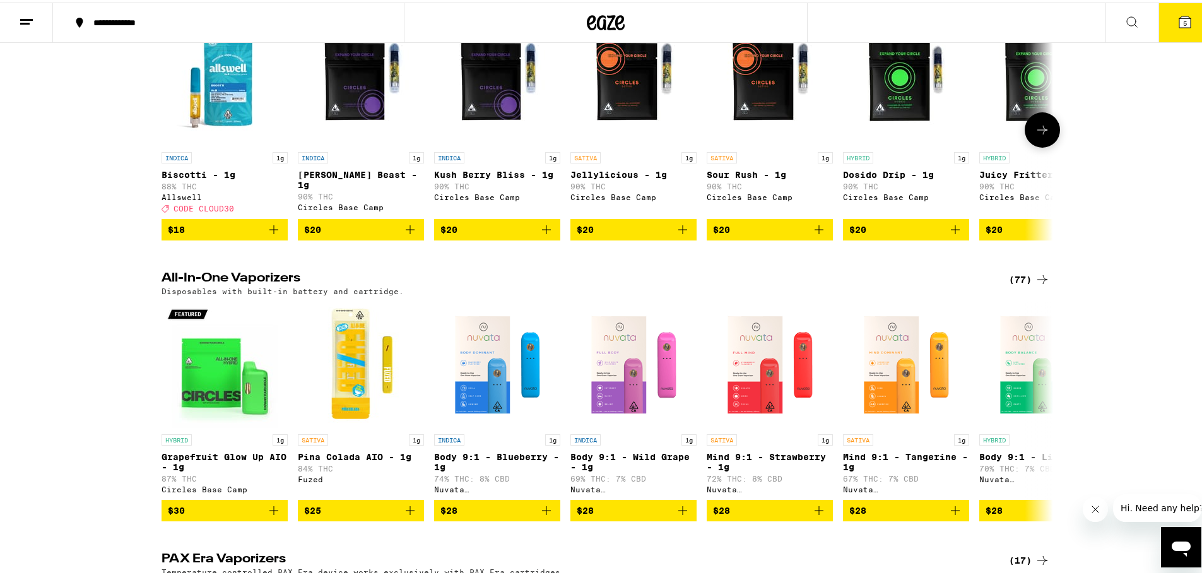
scroll to position [757, 0]
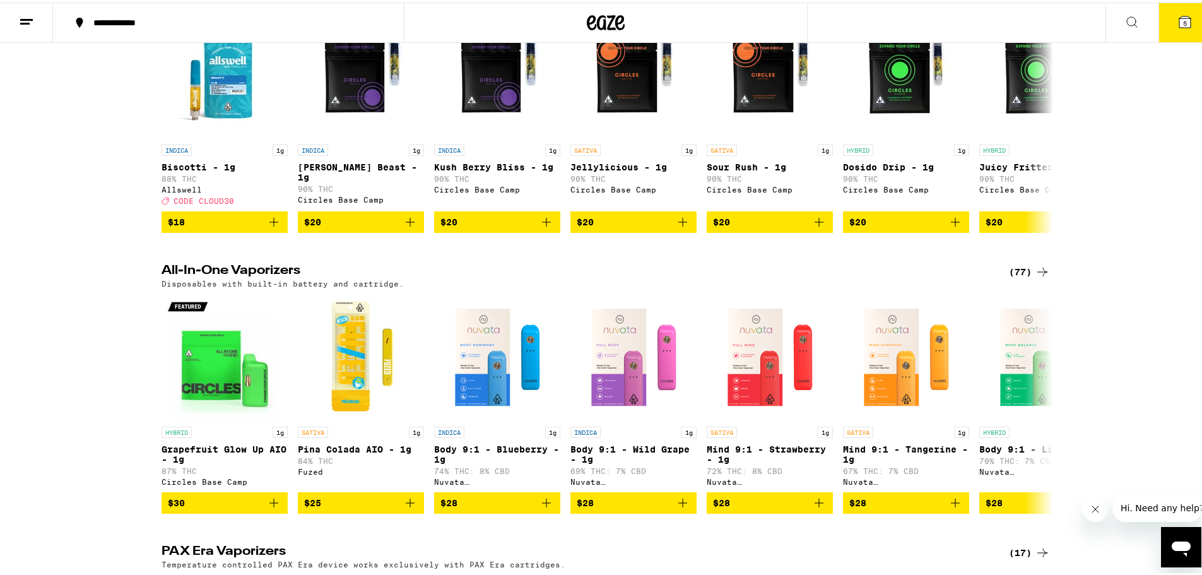
click at [1020, 277] on div "(77)" at bounding box center [1029, 269] width 41 height 15
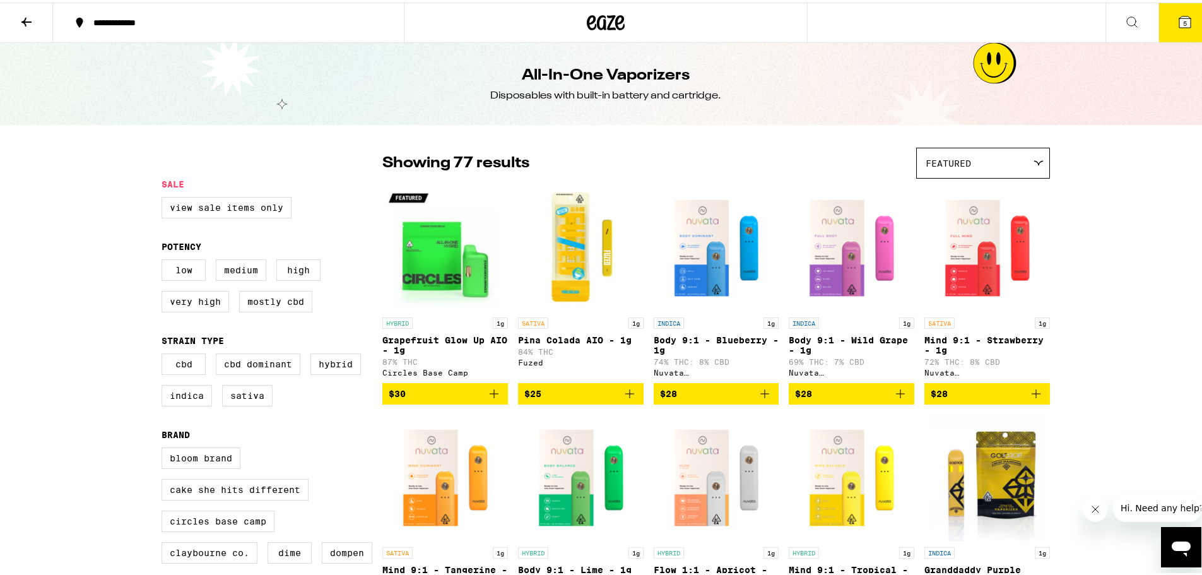
click at [28, 18] on icon at bounding box center [26, 19] width 15 height 15
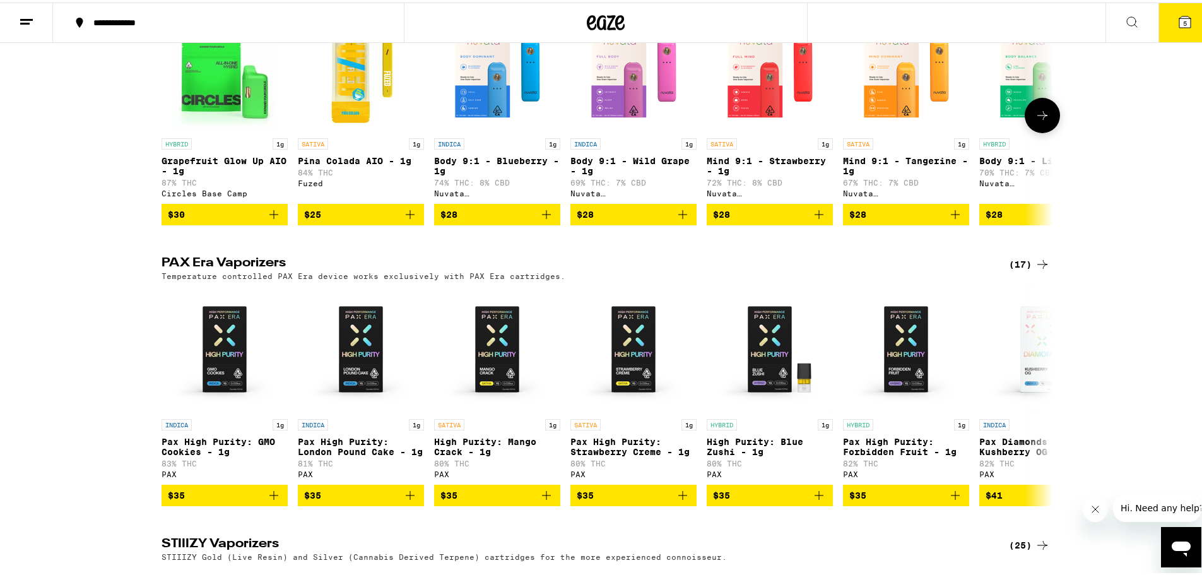
scroll to position [1072, 0]
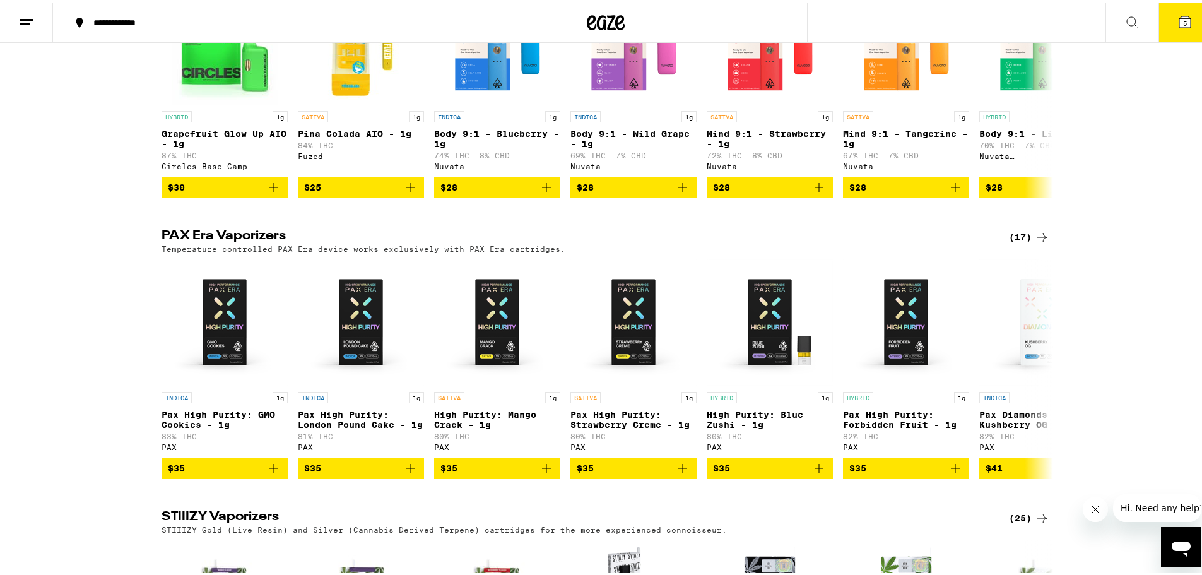
click at [1013, 242] on div "(17)" at bounding box center [1029, 234] width 41 height 15
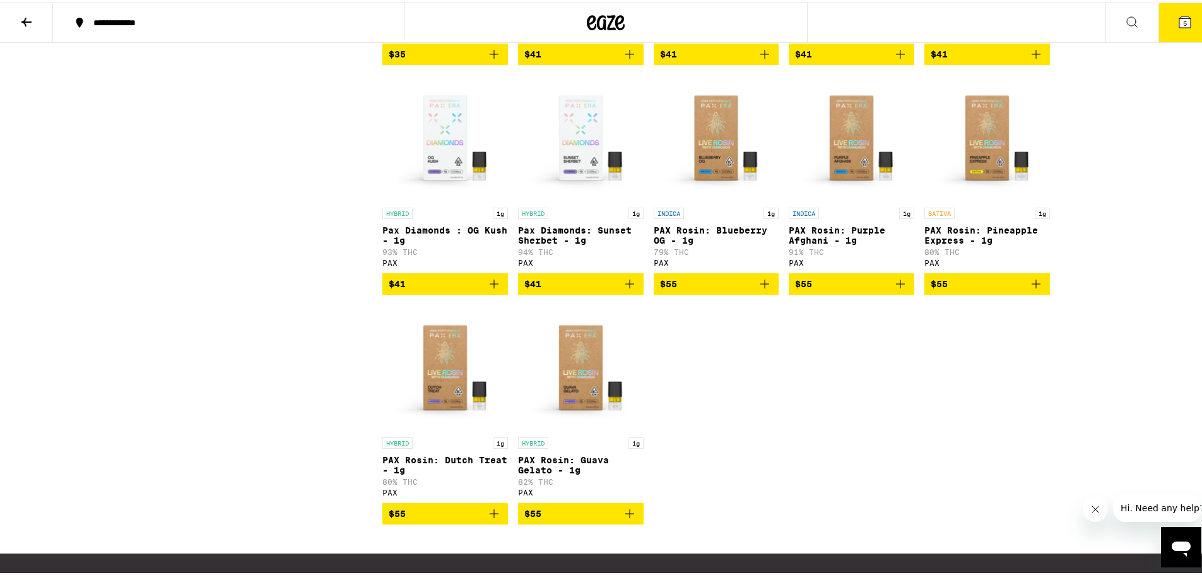
scroll to position [631, 0]
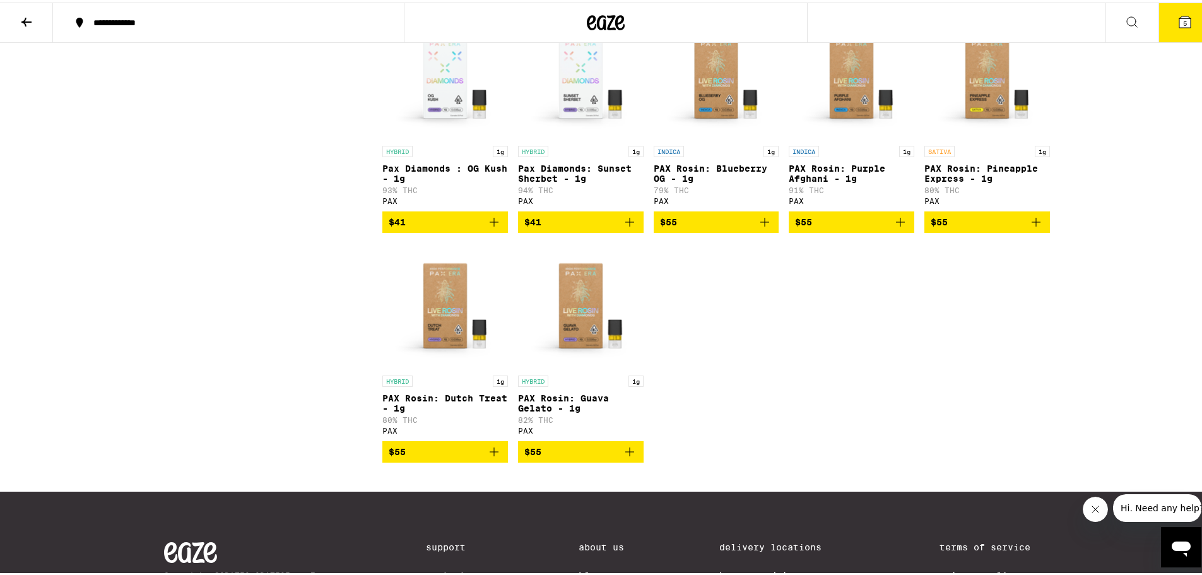
click at [25, 20] on icon at bounding box center [26, 19] width 10 height 9
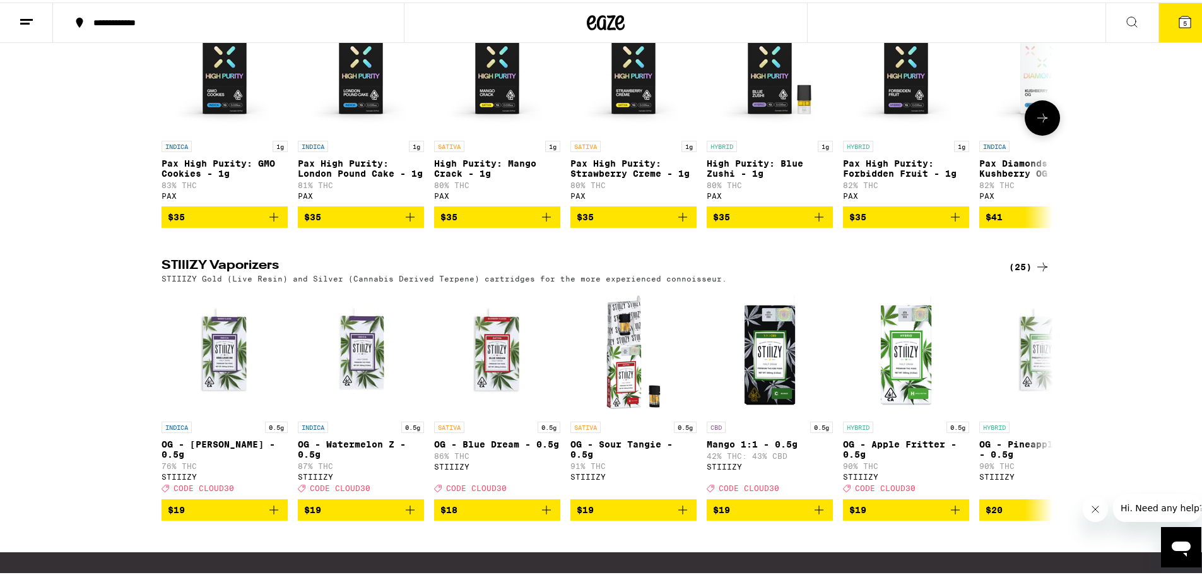
scroll to position [1325, 0]
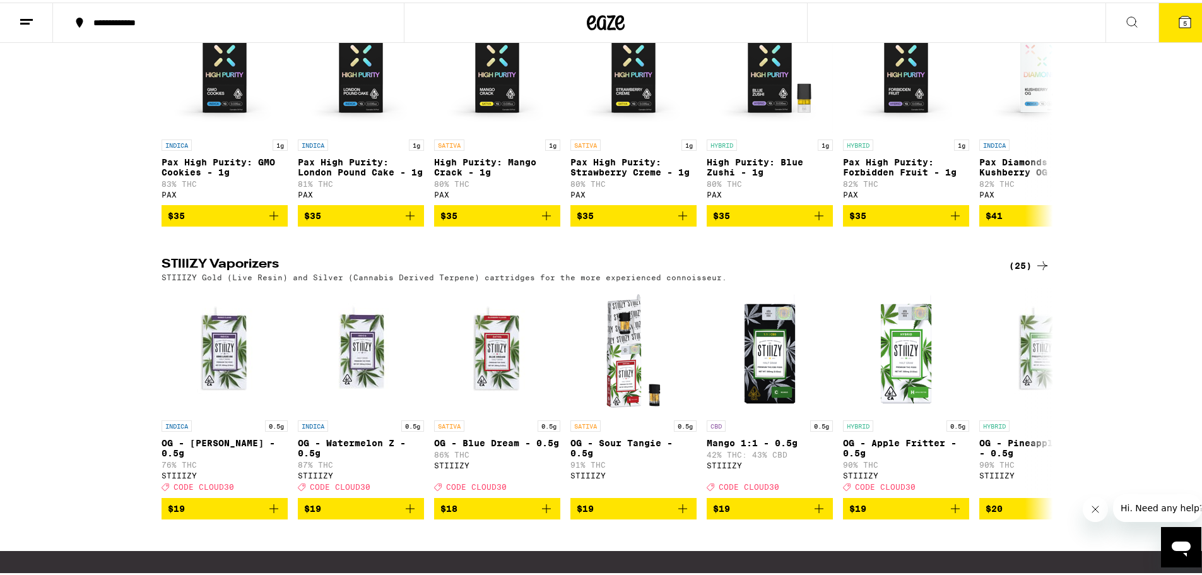
click at [1020, 271] on div "(25)" at bounding box center [1029, 262] width 41 height 15
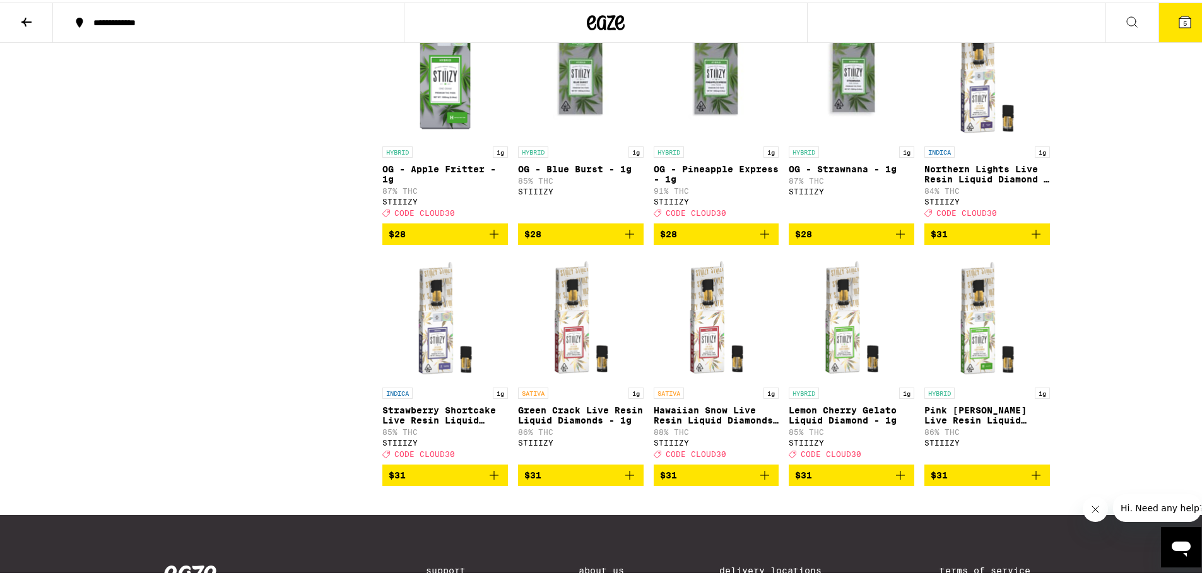
scroll to position [694, 0]
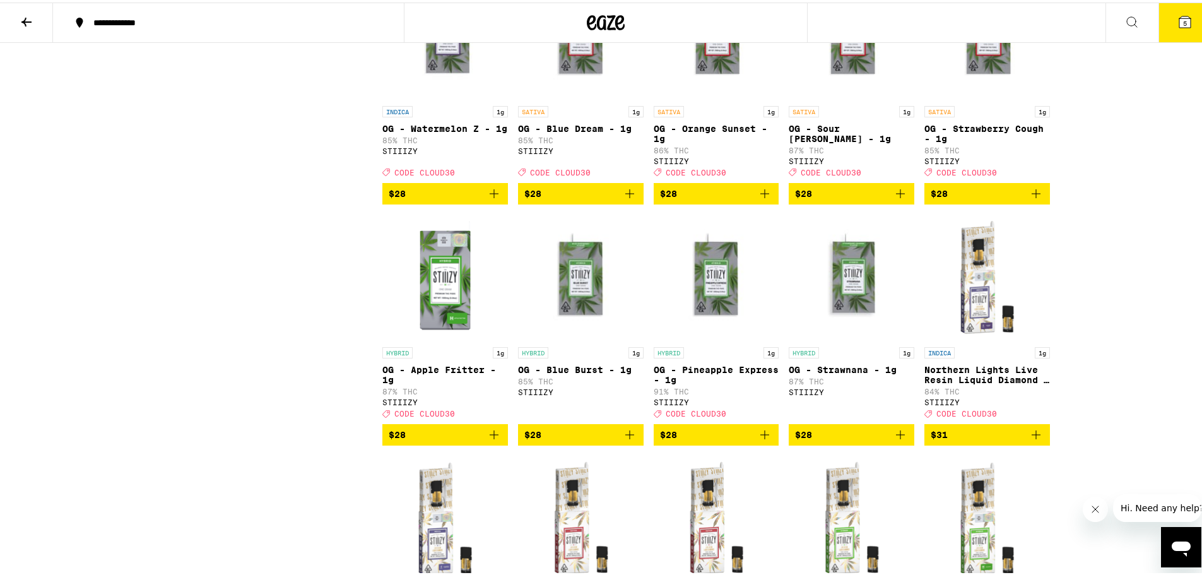
click at [421, 385] on div "HYBRID 1g OG - Apple Fritter - 1g 87% THC STIIIZY Deal Created with Sketch. COD…" at bounding box center [445, 379] width 126 height 71
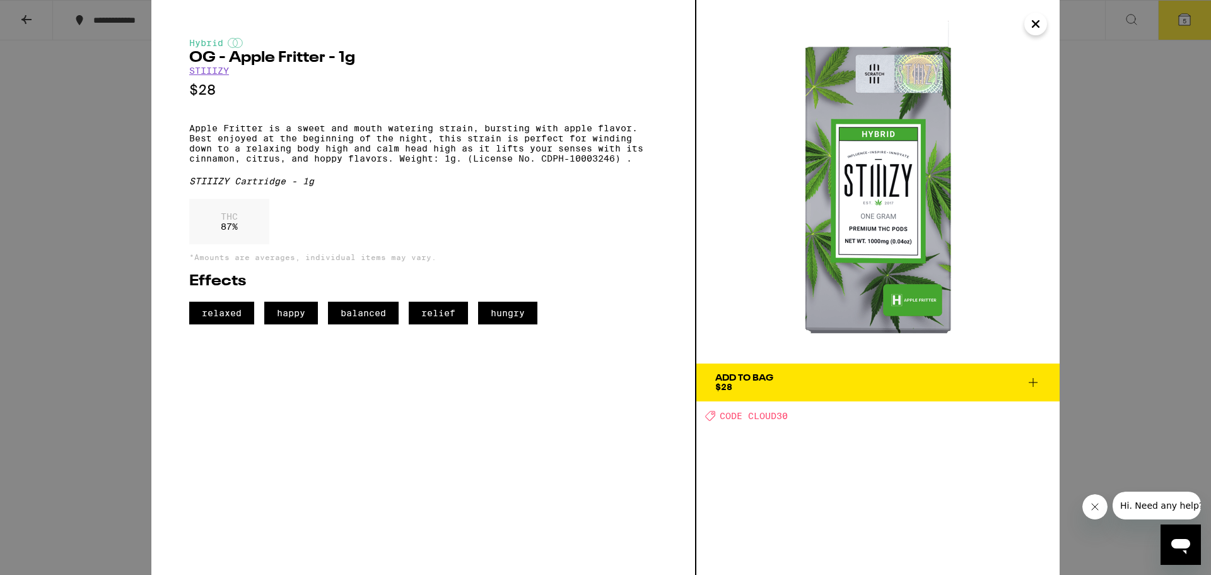
click at [26, 25] on div "Hybrid OG - Apple Fritter - 1g STIIIZY $28 Apple Fritter is a sweet and mouth w…" at bounding box center [605, 287] width 1211 height 575
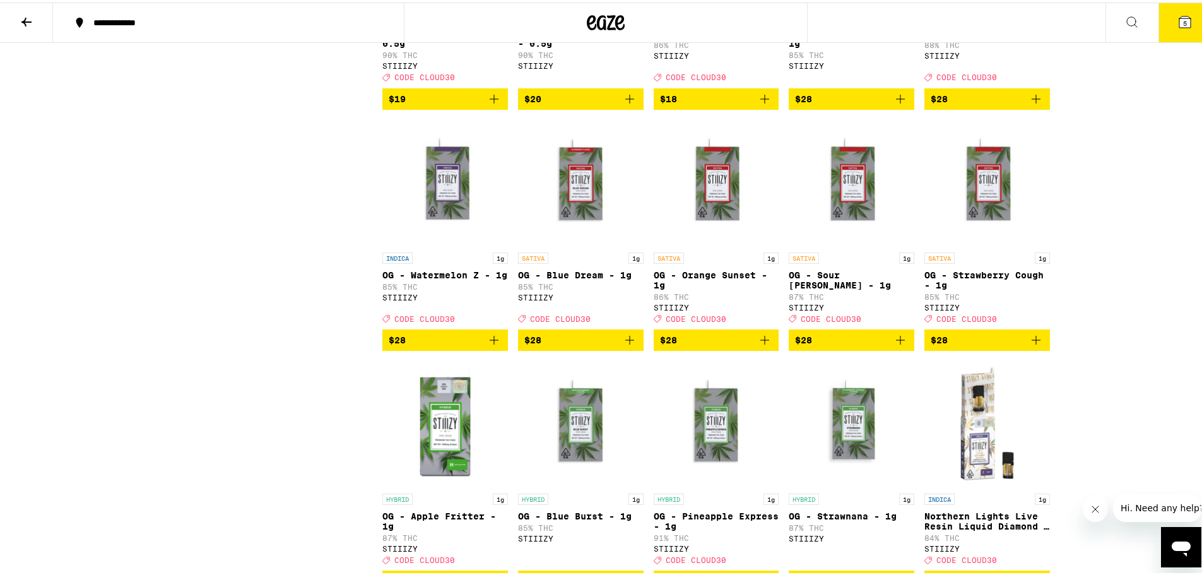
scroll to position [378, 0]
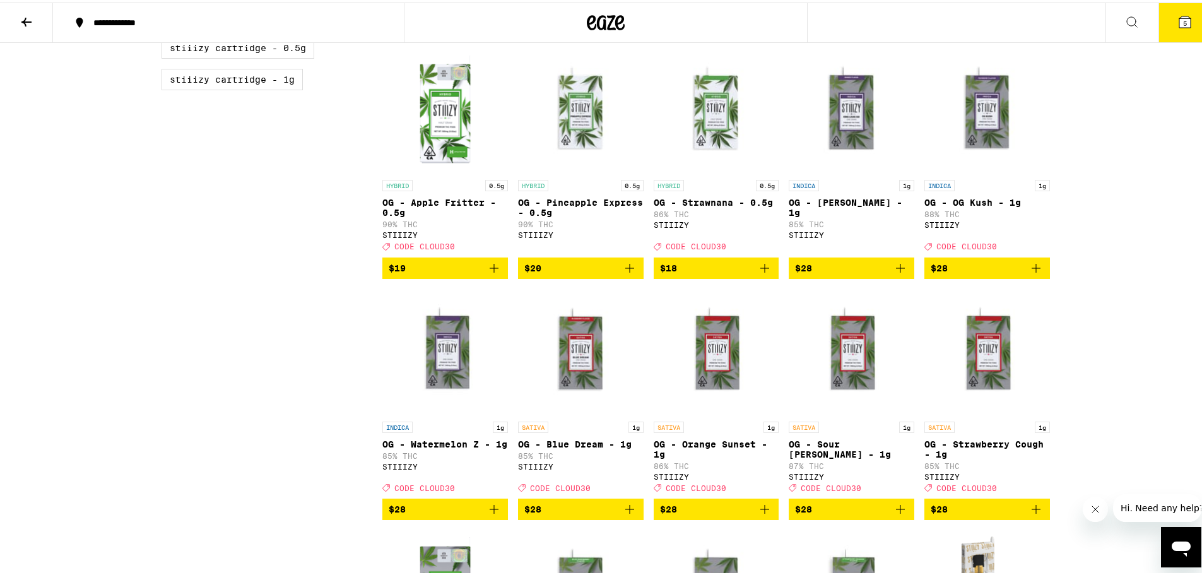
click at [28, 18] on icon at bounding box center [26, 19] width 15 height 15
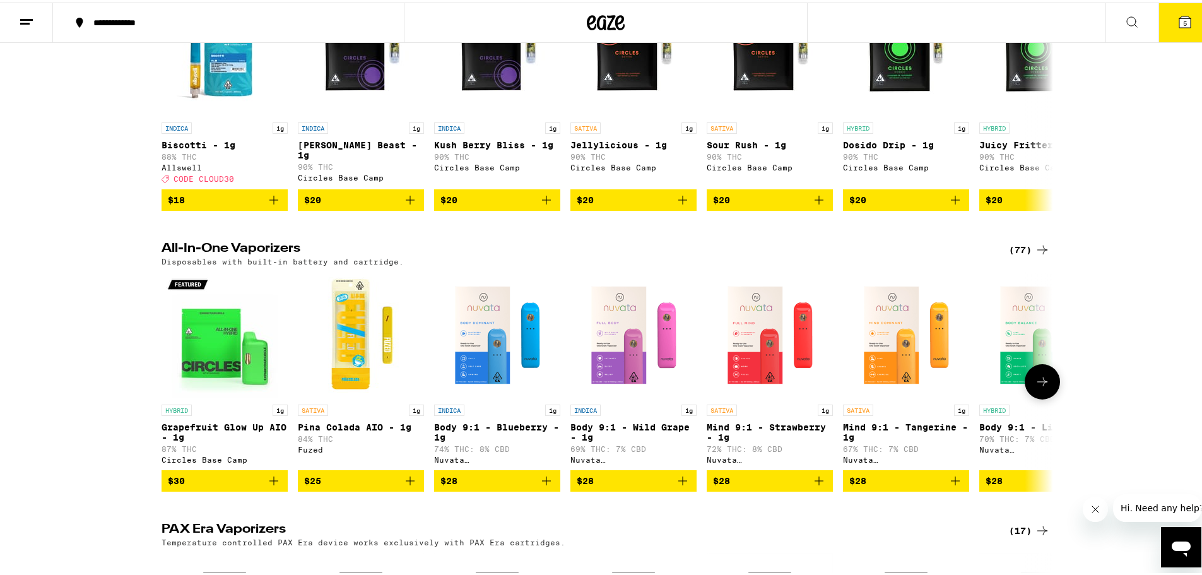
scroll to position [757, 0]
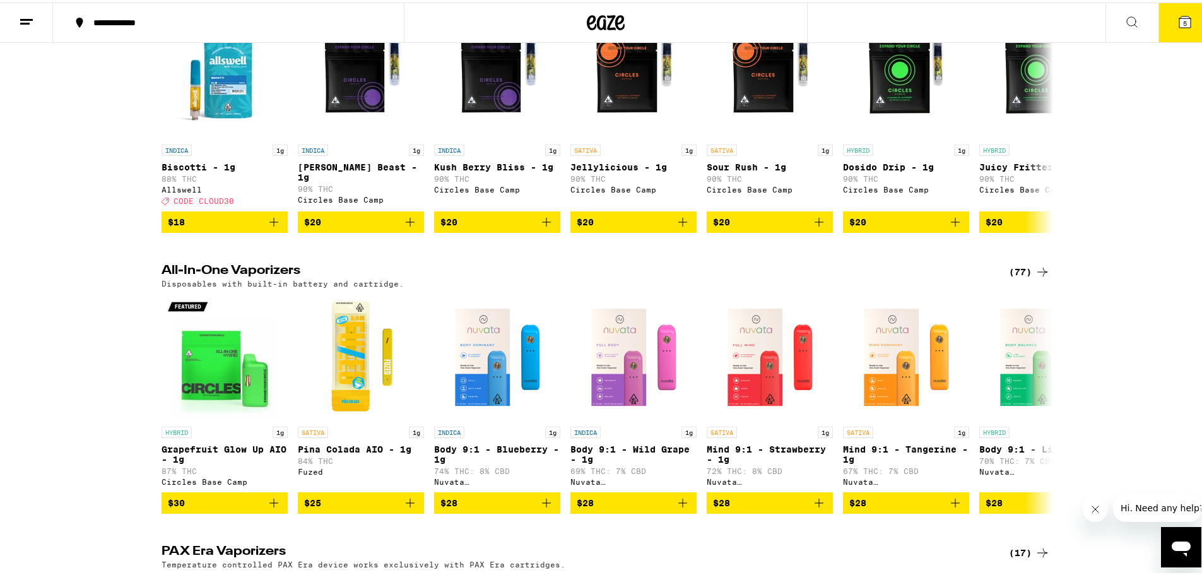
click at [1020, 277] on div "(77)" at bounding box center [1029, 269] width 41 height 15
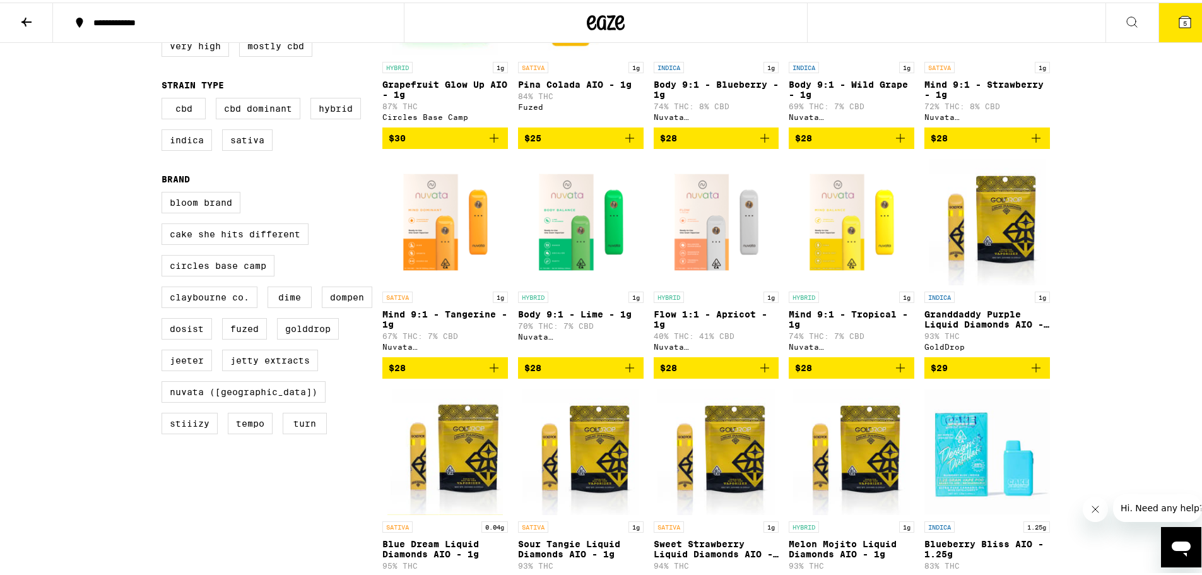
scroll to position [252, 0]
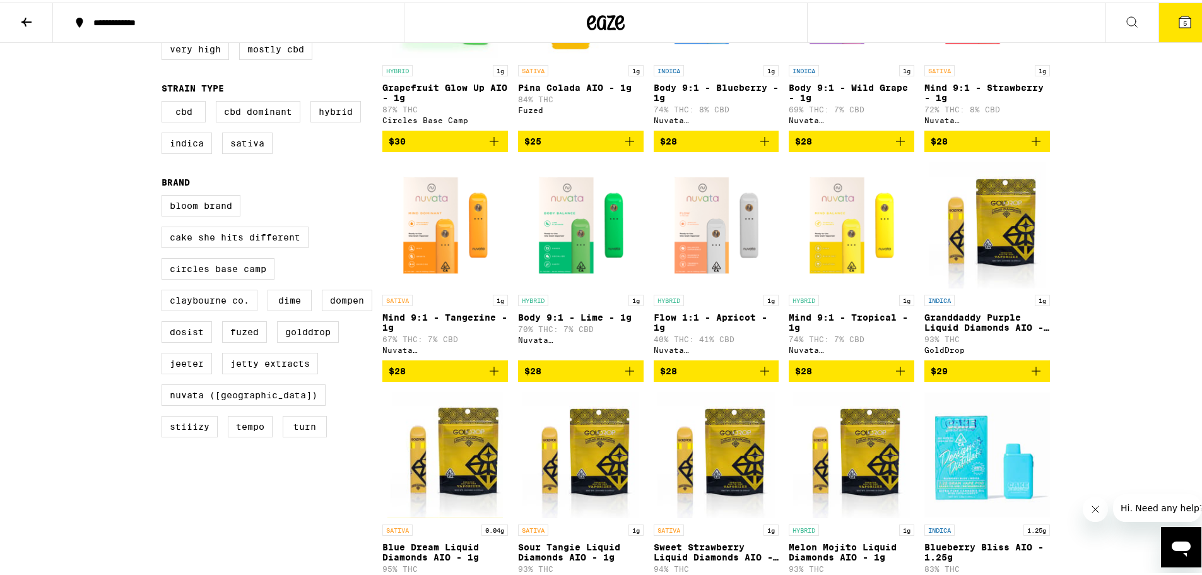
click at [952, 325] on p "Granddaddy Purple Liquid Diamonds AIO - 1g" at bounding box center [987, 320] width 126 height 20
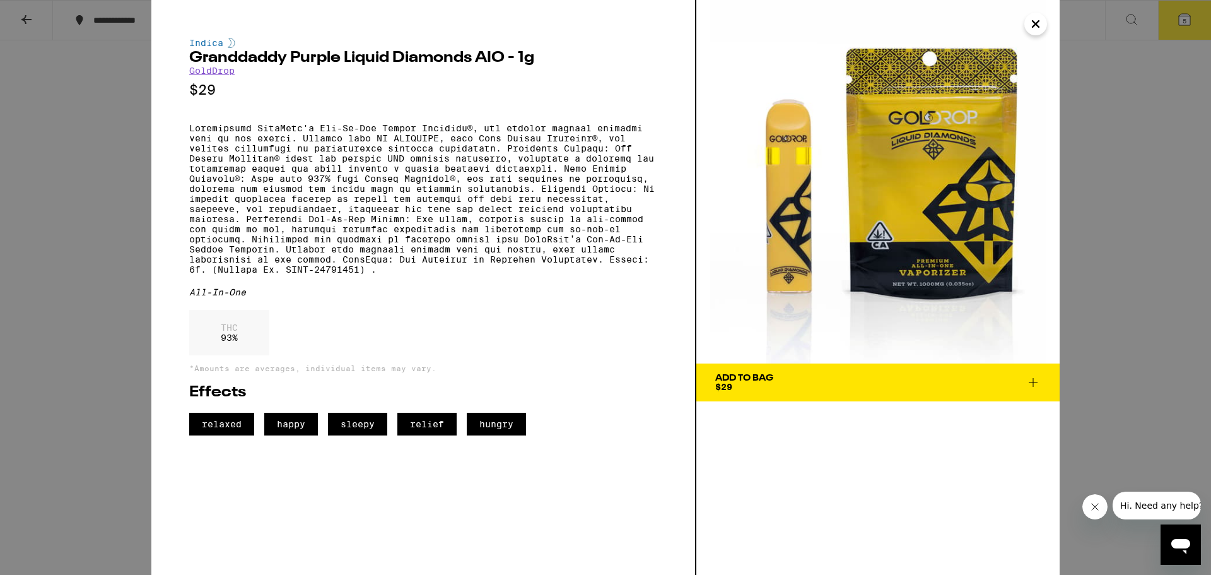
click at [1034, 22] on icon "Close" at bounding box center [1035, 24] width 6 height 6
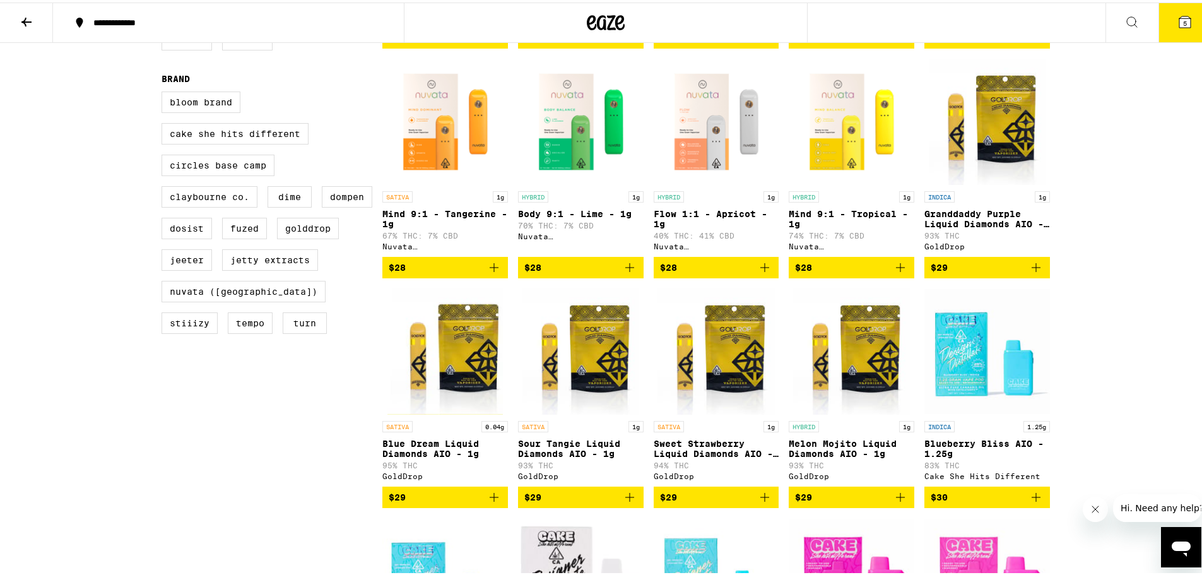
scroll to position [378, 0]
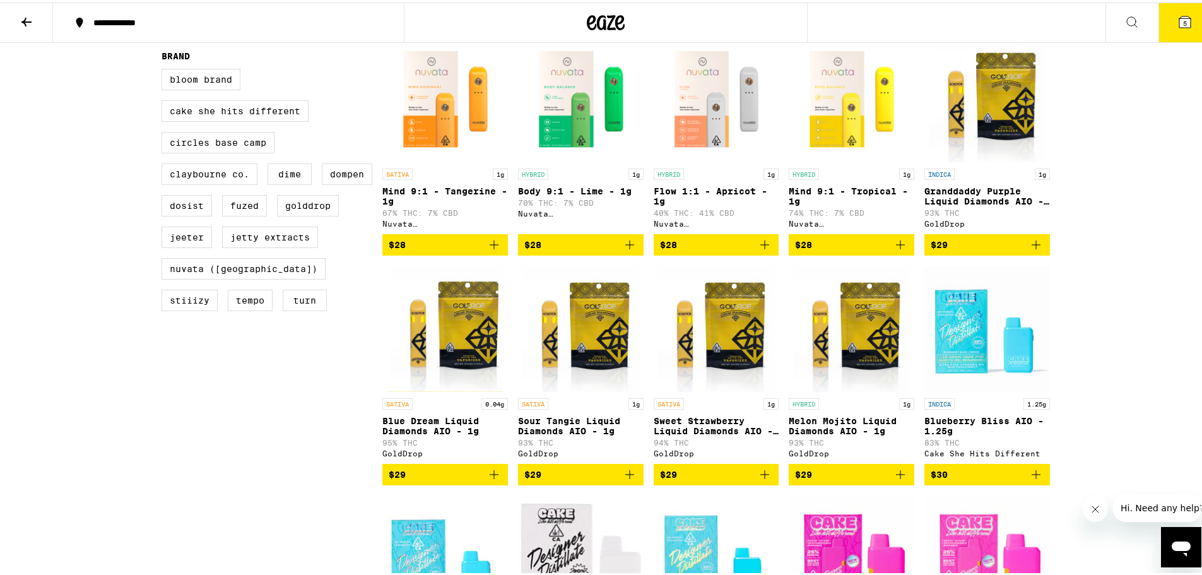
click at [821, 433] on p "Melon Mojito Liquid Diamonds AIO - 1g" at bounding box center [851, 423] width 126 height 20
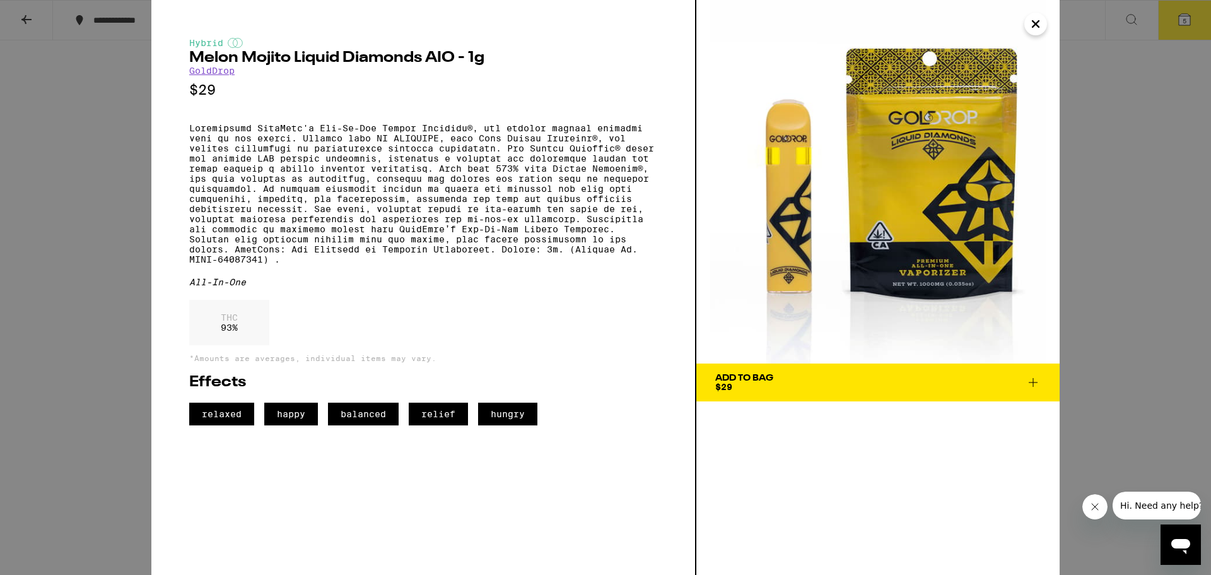
click at [1038, 21] on icon "Close" at bounding box center [1035, 24] width 15 height 19
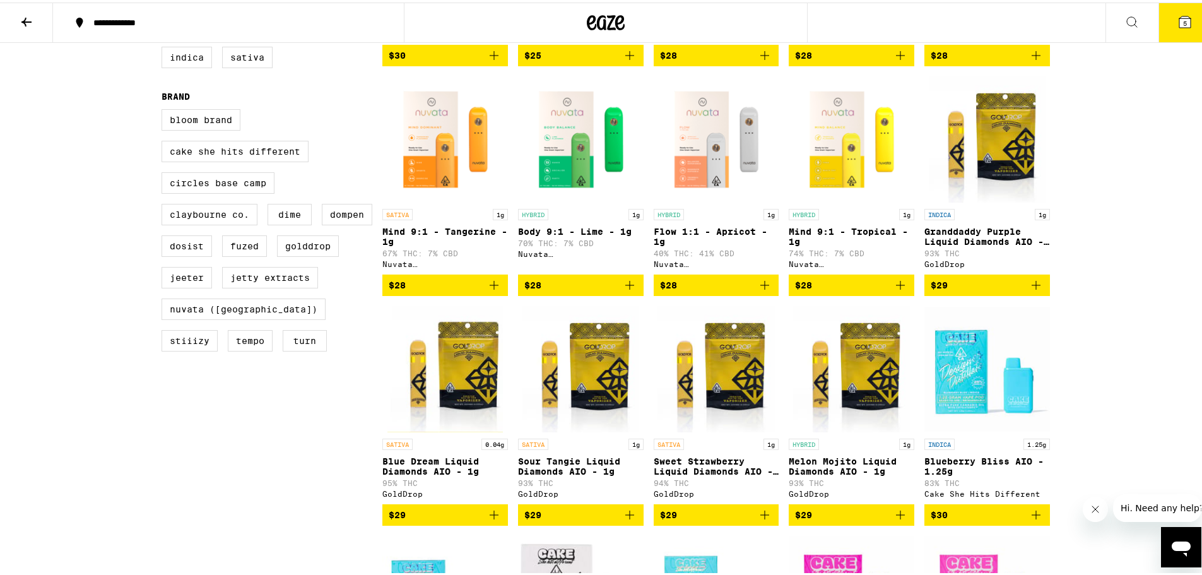
scroll to position [315, 0]
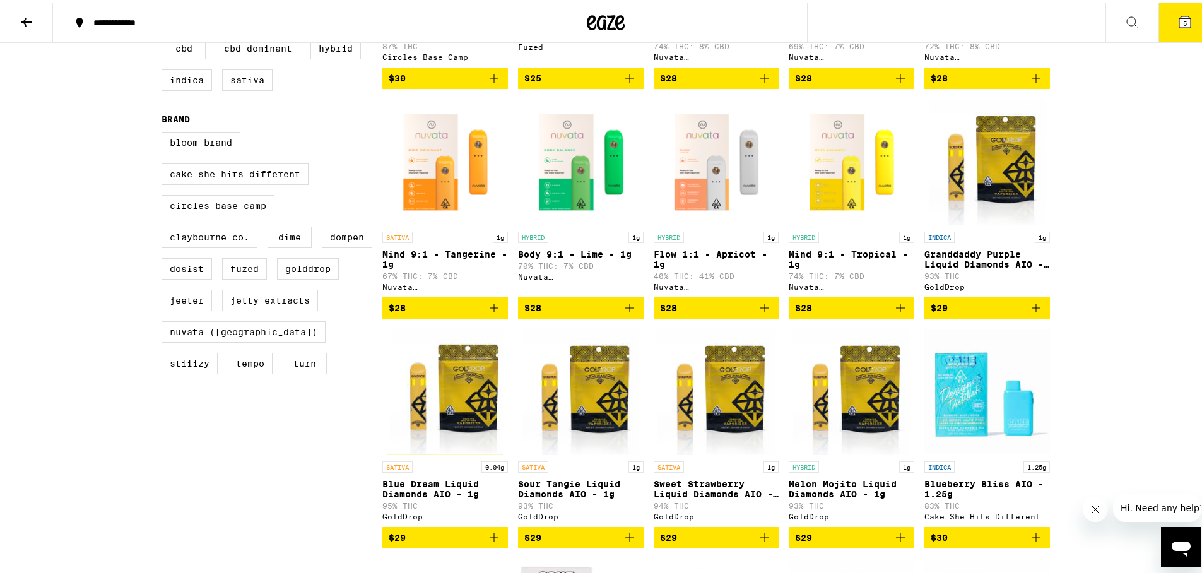
click at [841, 179] on img "Open page for Mind 9:1 - Tropical - 1g from Nuvata (CA)" at bounding box center [851, 159] width 126 height 126
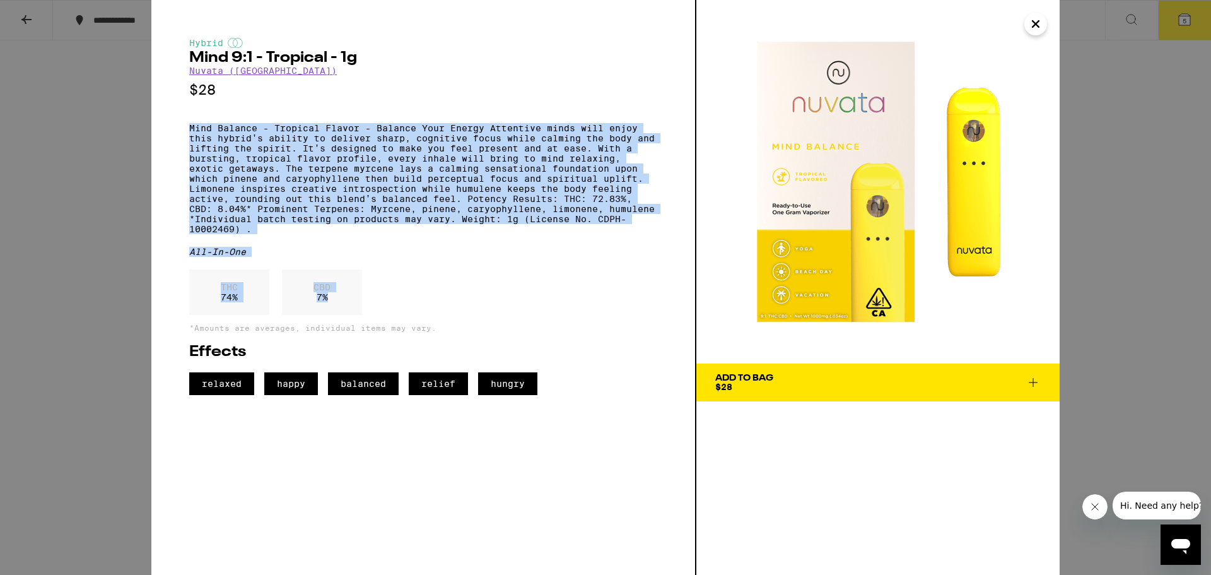
drag, startPoint x: 478, startPoint y: 324, endPoint x: 391, endPoint y: 85, distance: 253.8
click at [390, 85] on div "Hybrid Mind 9:1 - Tropical - 1g Nuvata ([GEOGRAPHIC_DATA]) $28 Mind Balance - T…" at bounding box center [423, 216] width 468 height 357
click at [1036, 23] on icon "Close" at bounding box center [1035, 24] width 6 height 6
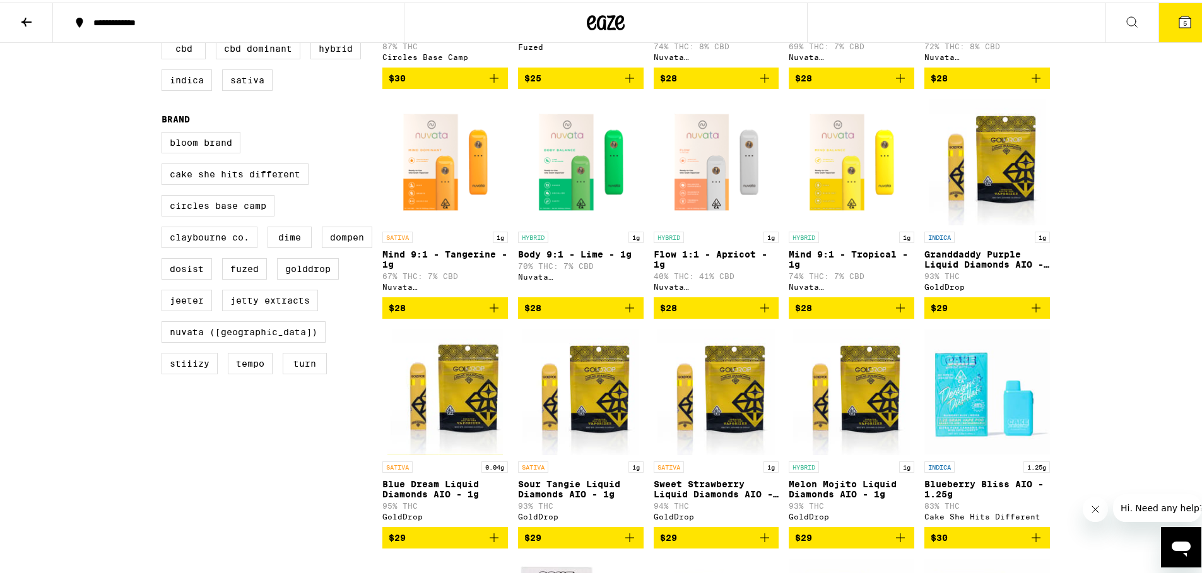
click at [562, 257] on p "Body 9:1 - Lime - 1g" at bounding box center [581, 252] width 126 height 10
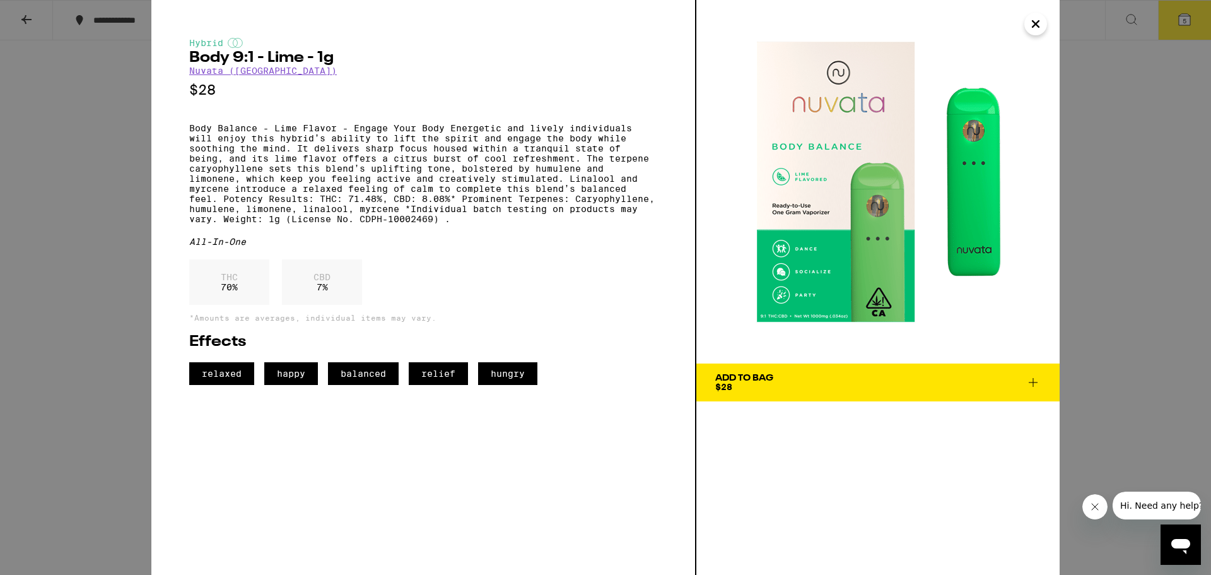
click at [562, 247] on div "All-In-One" at bounding box center [423, 242] width 468 height 10
click at [1036, 25] on icon "Close" at bounding box center [1035, 24] width 6 height 6
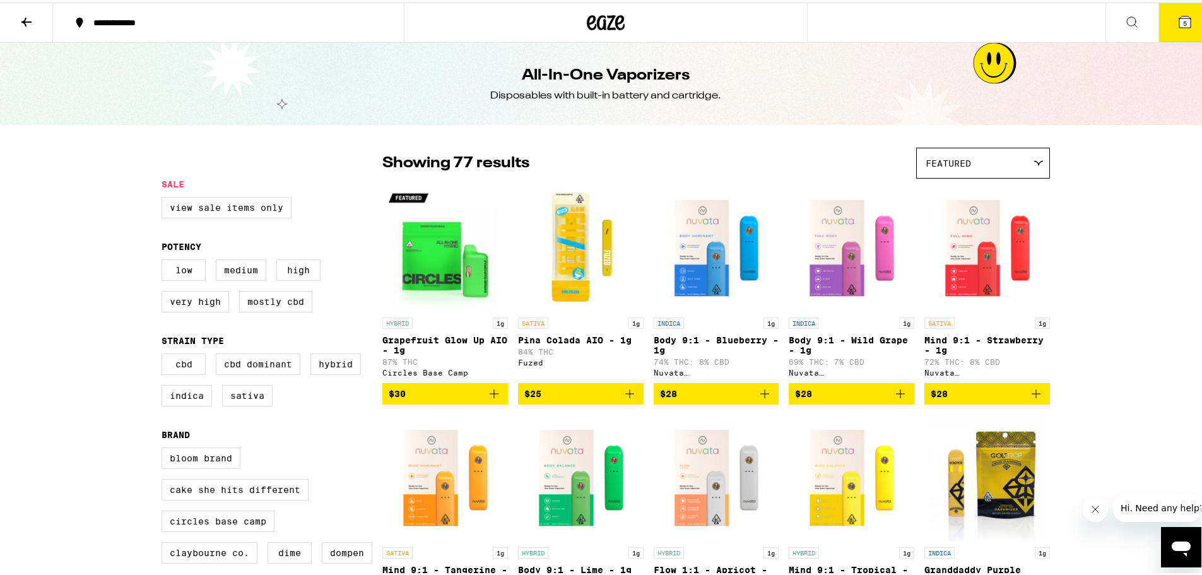
click at [609, 16] on icon at bounding box center [606, 20] width 38 height 23
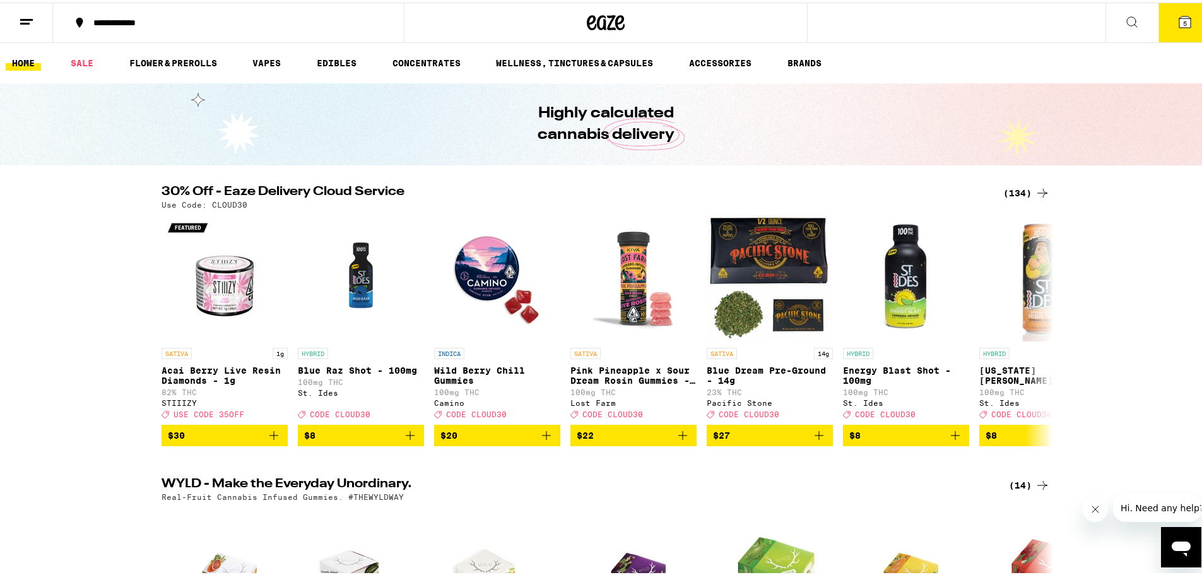
click at [1129, 20] on icon at bounding box center [1131, 19] width 15 height 15
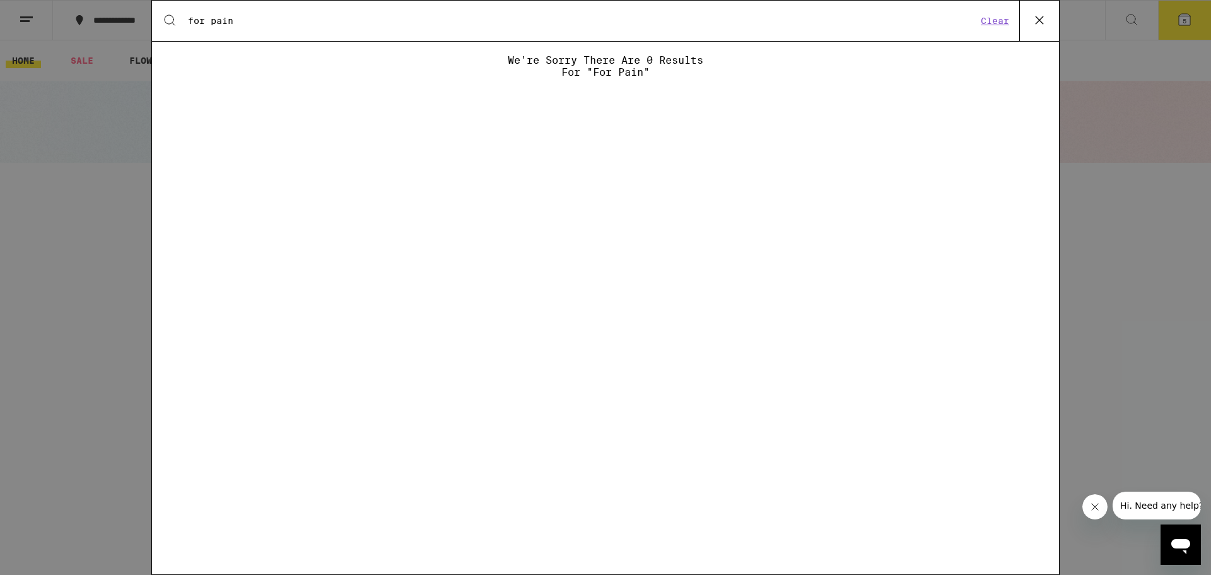
type input "for pain"
drag, startPoint x: 265, startPoint y: 19, endPoint x: 184, endPoint y: 22, distance: 81.4
click at [184, 22] on div "Search for Products for pain" at bounding box center [577, 20] width 800 height 11
click at [990, 20] on button "Clear" at bounding box center [995, 20] width 36 height 11
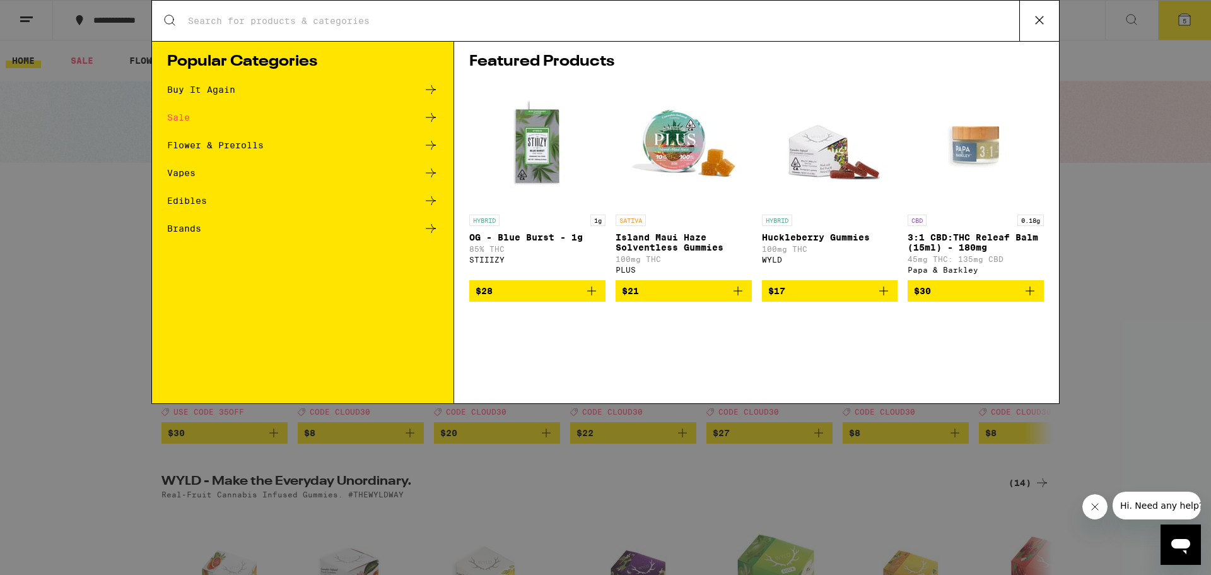
click at [1041, 21] on icon at bounding box center [1040, 20] width 8 height 8
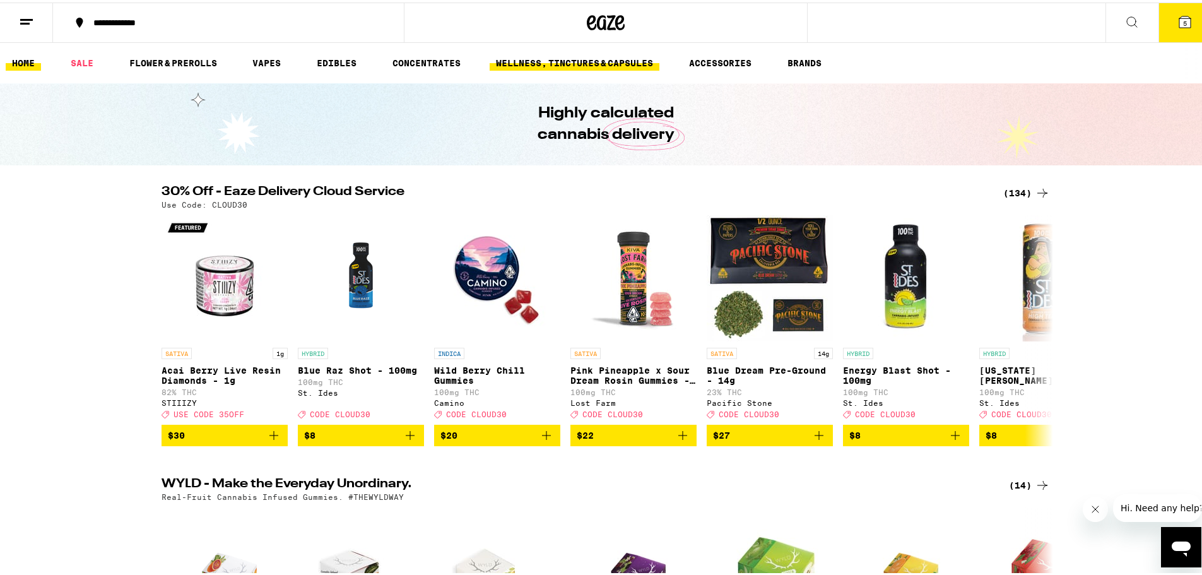
click at [569, 60] on link "WELLNESS, TINCTURES & CAPSULES" at bounding box center [574, 60] width 170 height 15
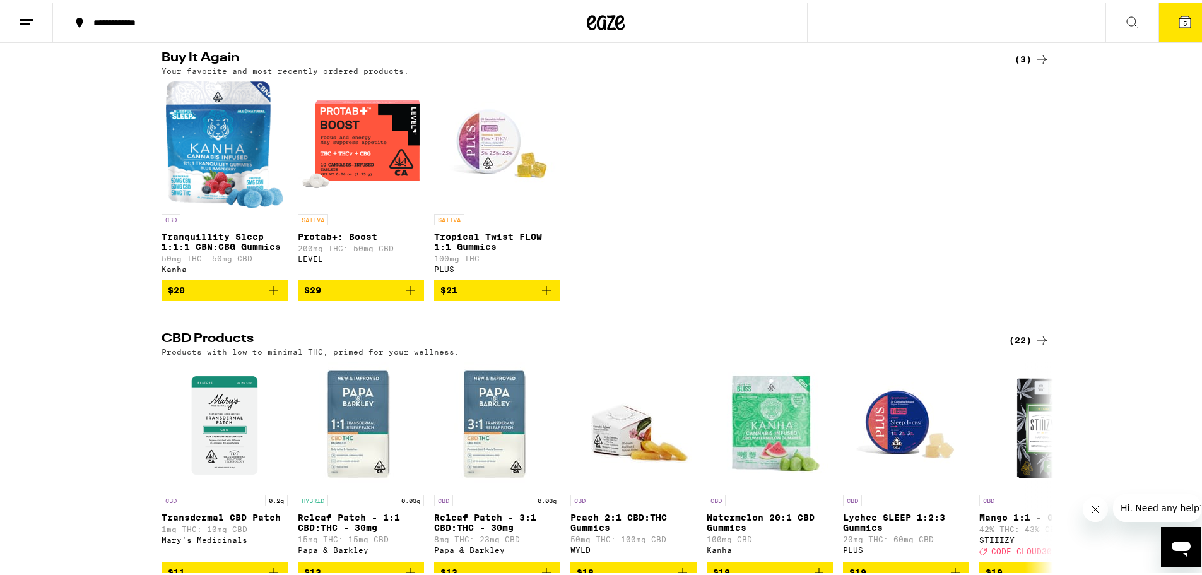
scroll to position [189, 0]
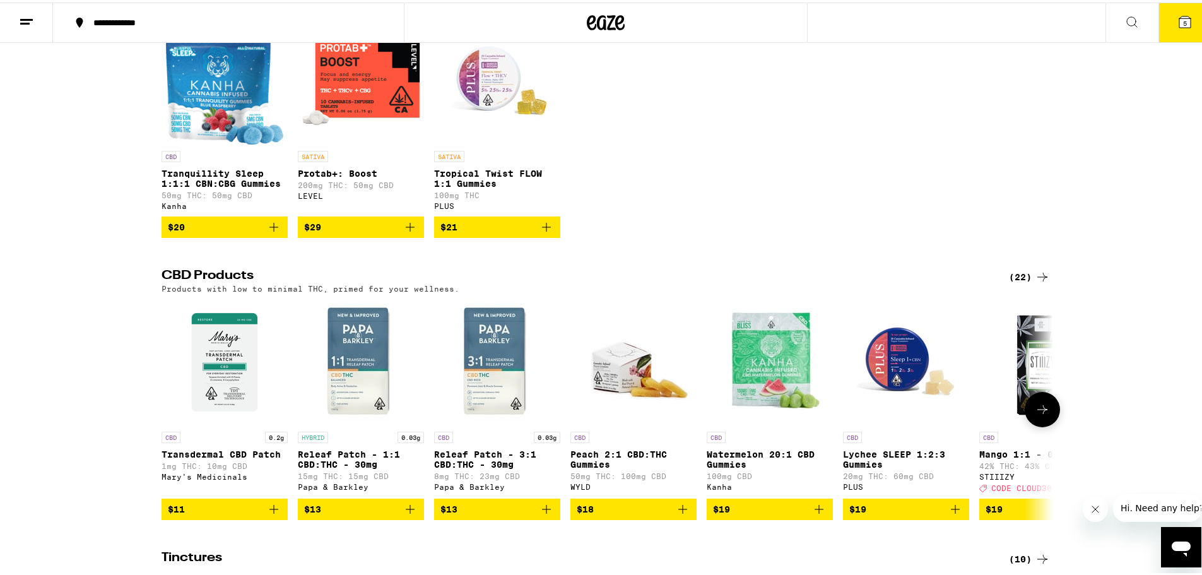
click at [345, 372] on img "Open page for Releaf Patch - 1:1 CBD:THC - 30mg from Papa & Barkley" at bounding box center [361, 359] width 126 height 126
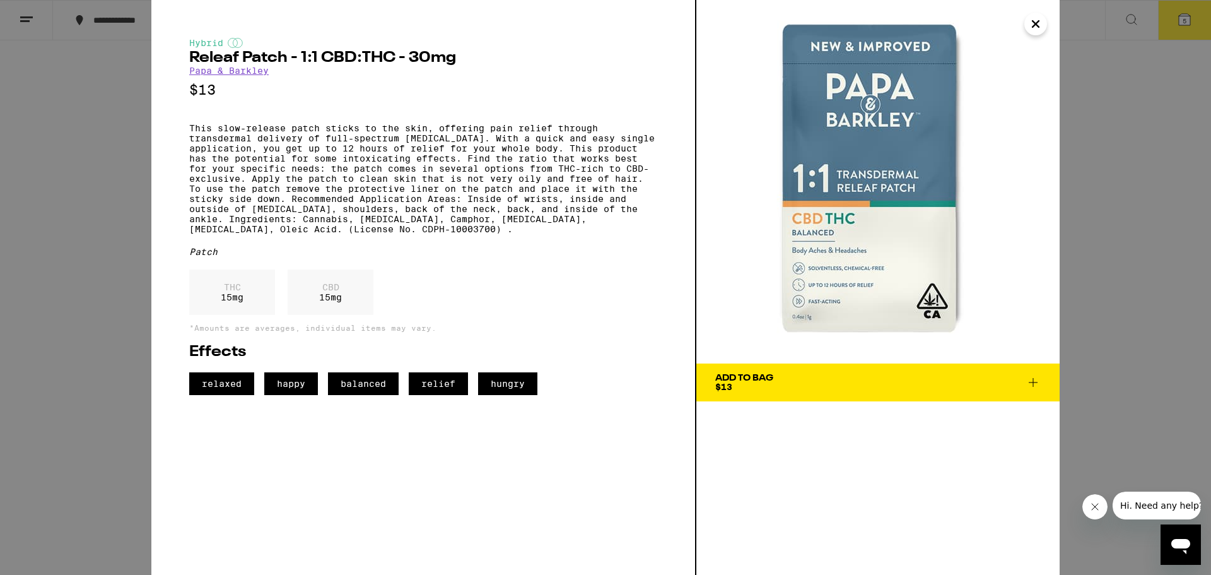
click at [1036, 22] on icon "Close" at bounding box center [1035, 24] width 15 height 19
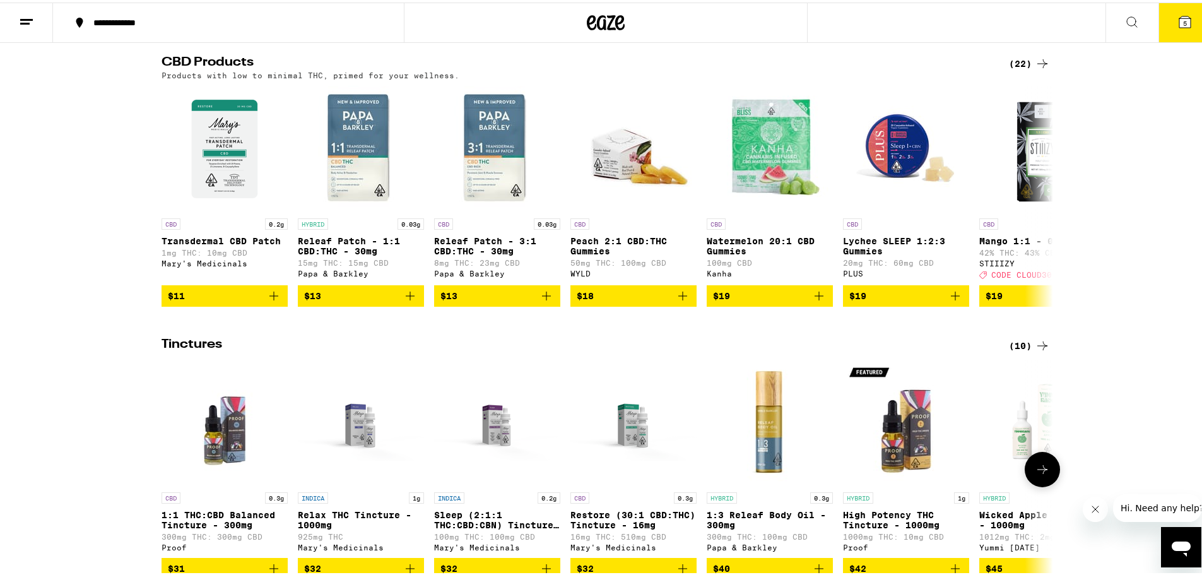
scroll to position [315, 0]
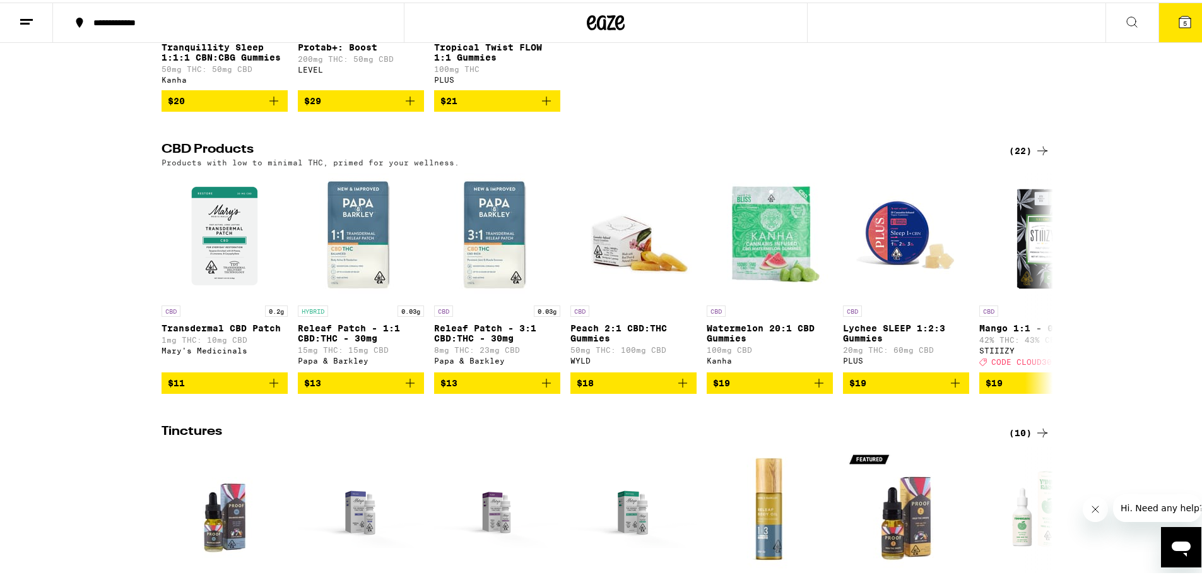
click at [1015, 155] on div "(22)" at bounding box center [1029, 148] width 41 height 15
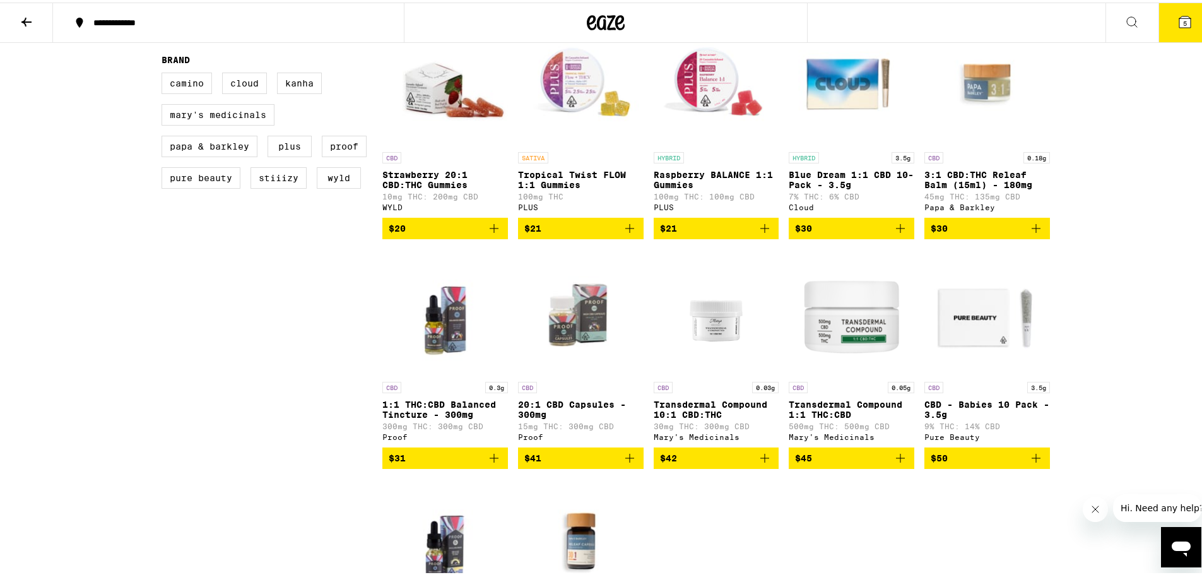
scroll to position [631, 0]
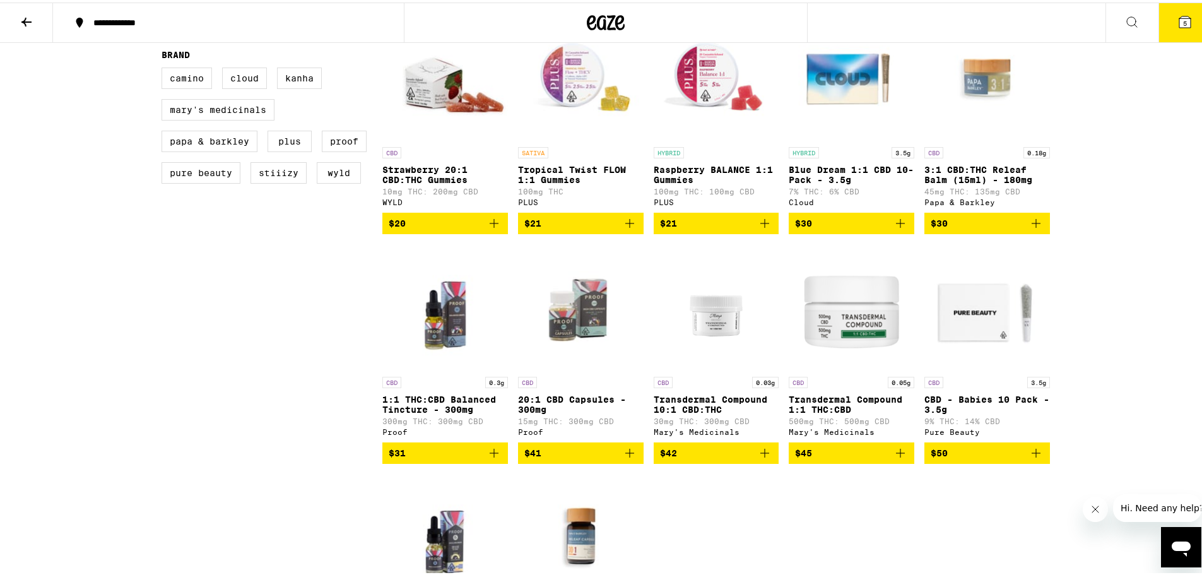
click at [860, 329] on img "Open page for Transdermal Compound 1:1 THC:CBD from Mary's Medicinals" at bounding box center [851, 305] width 126 height 126
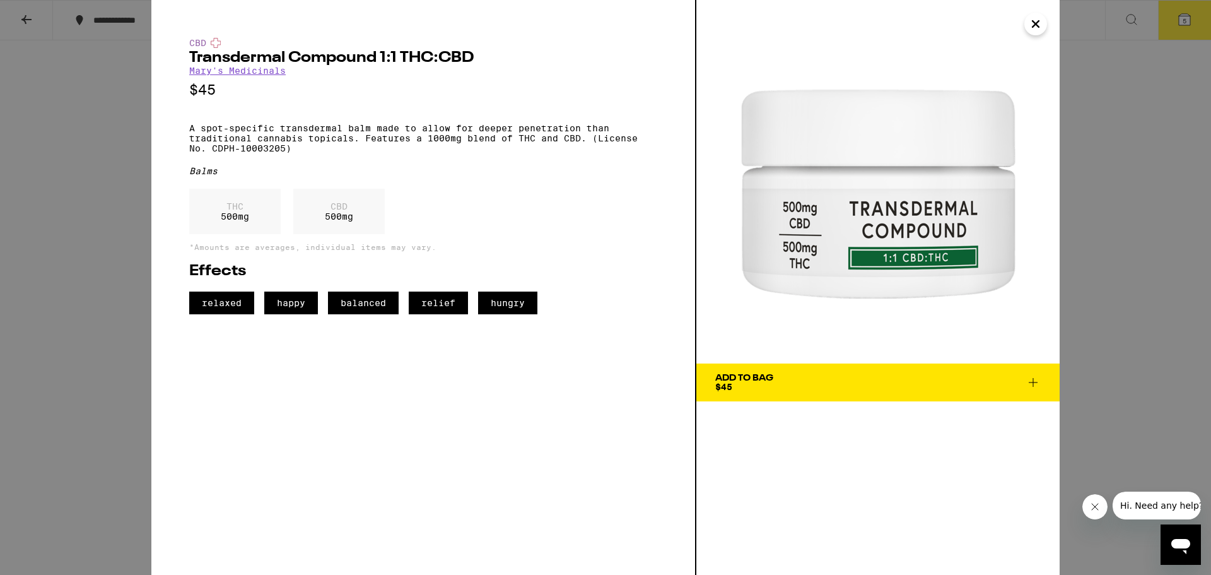
click at [1034, 28] on icon "Close" at bounding box center [1035, 24] width 15 height 19
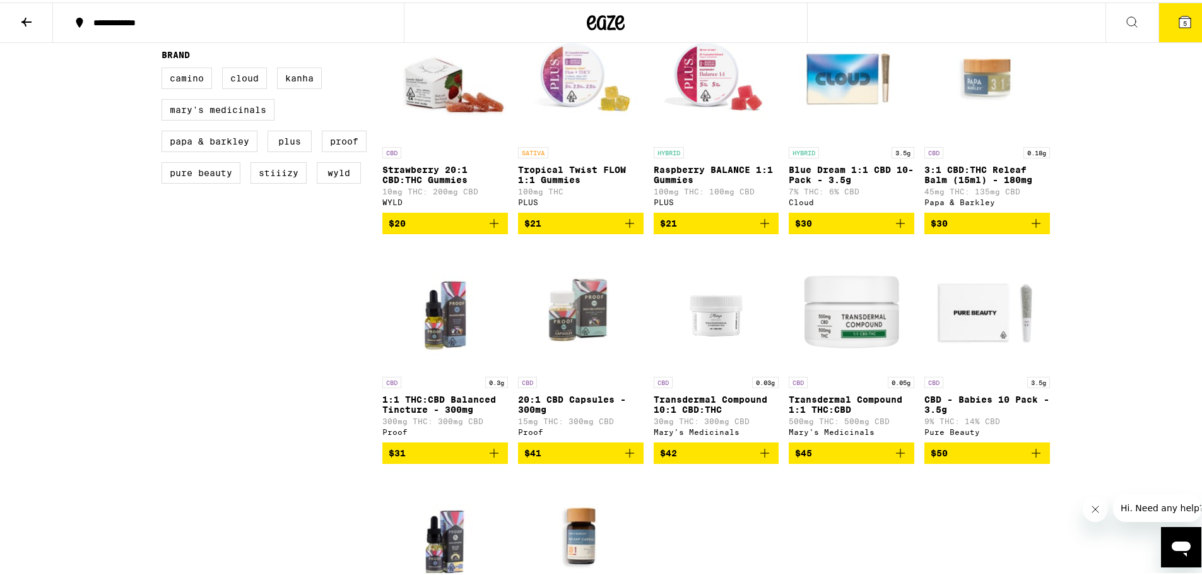
click at [731, 330] on img "Open page for Transdermal Compound 10:1 CBD:THC from Mary's Medicinals" at bounding box center [716, 305] width 95 height 126
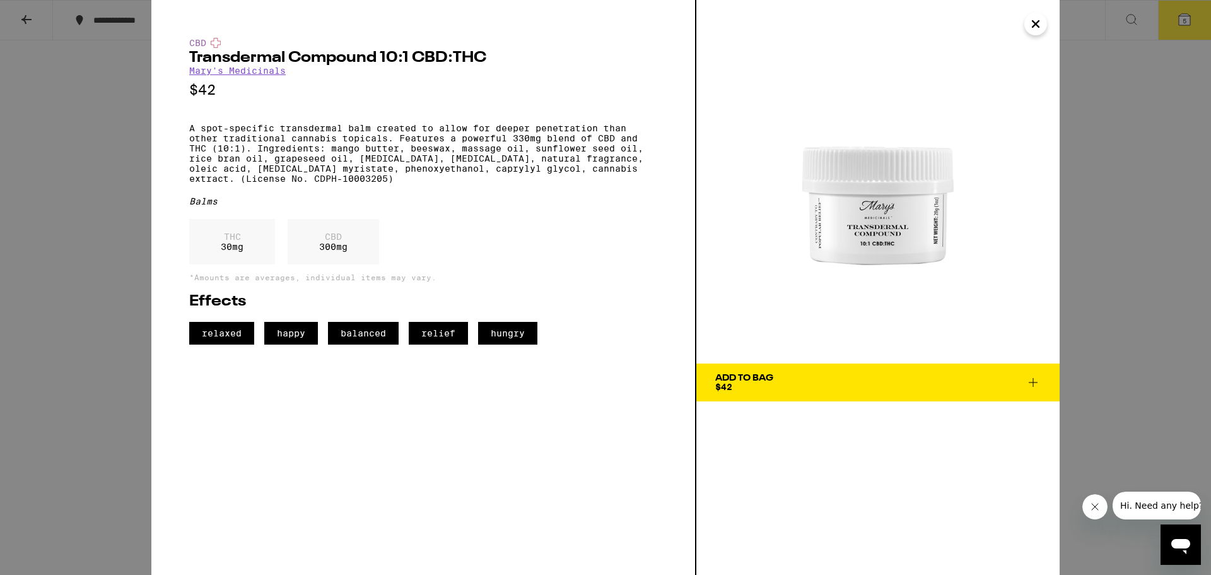
click at [1034, 25] on icon "Close" at bounding box center [1035, 24] width 6 height 6
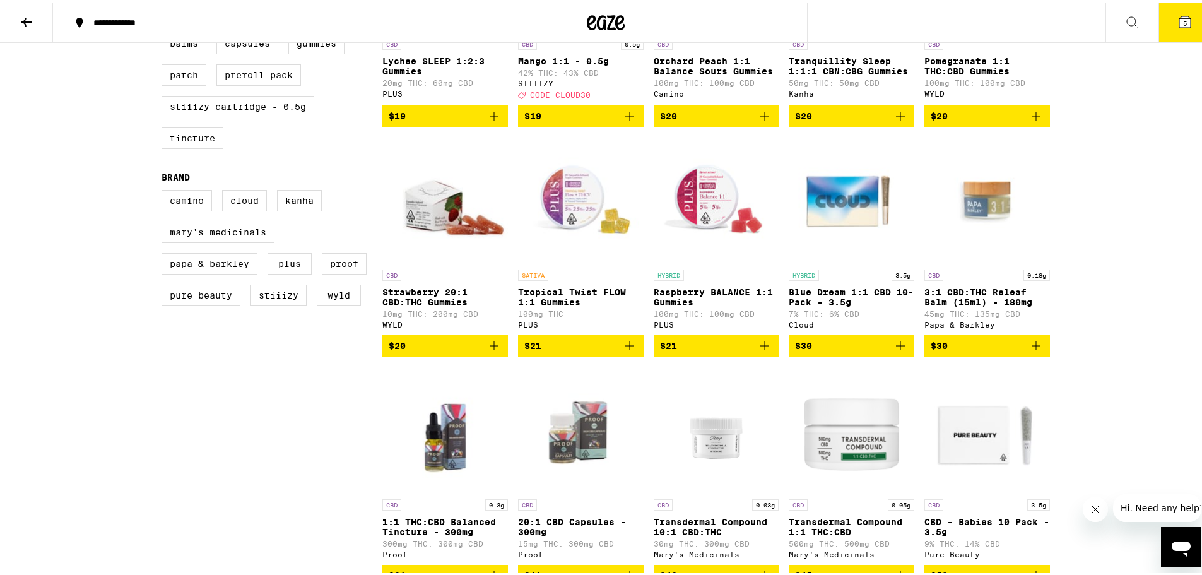
scroll to position [505, 0]
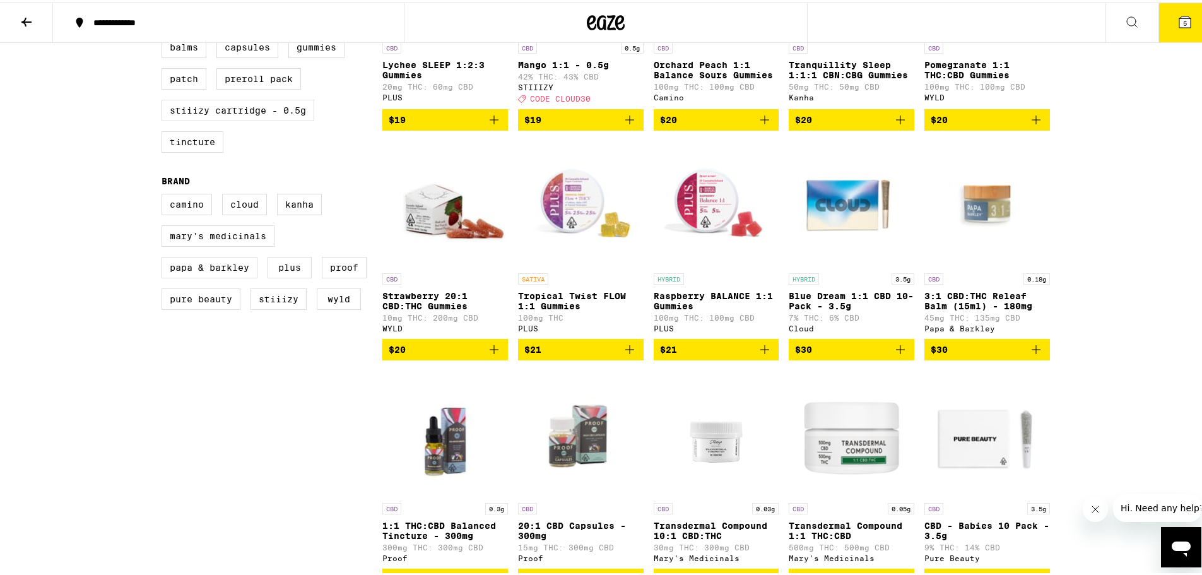
click at [977, 308] on p "3:1 CBD:THC Releaf Balm (15ml) - 180mg" at bounding box center [987, 298] width 126 height 20
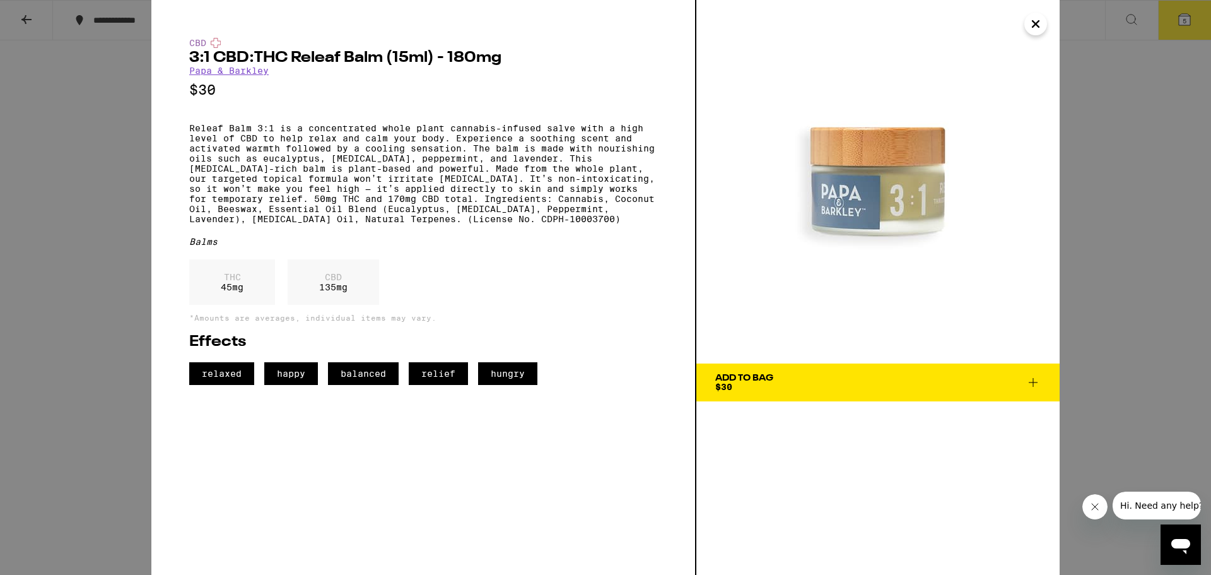
click at [1034, 23] on icon "Close" at bounding box center [1035, 24] width 6 height 6
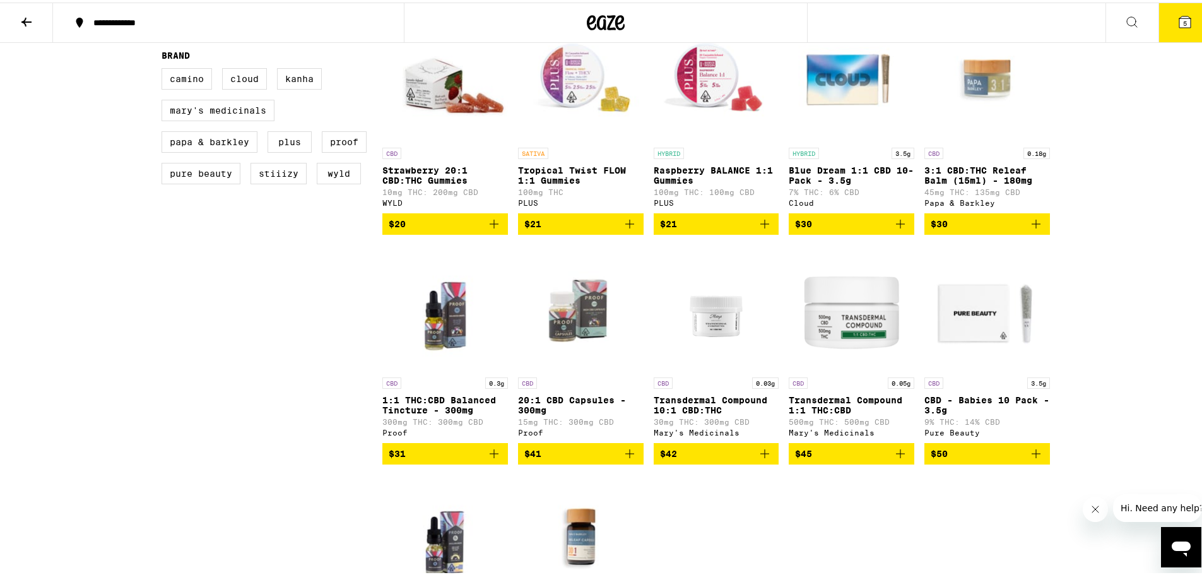
scroll to position [631, 0]
